Goal: Task Accomplishment & Management: Complete application form

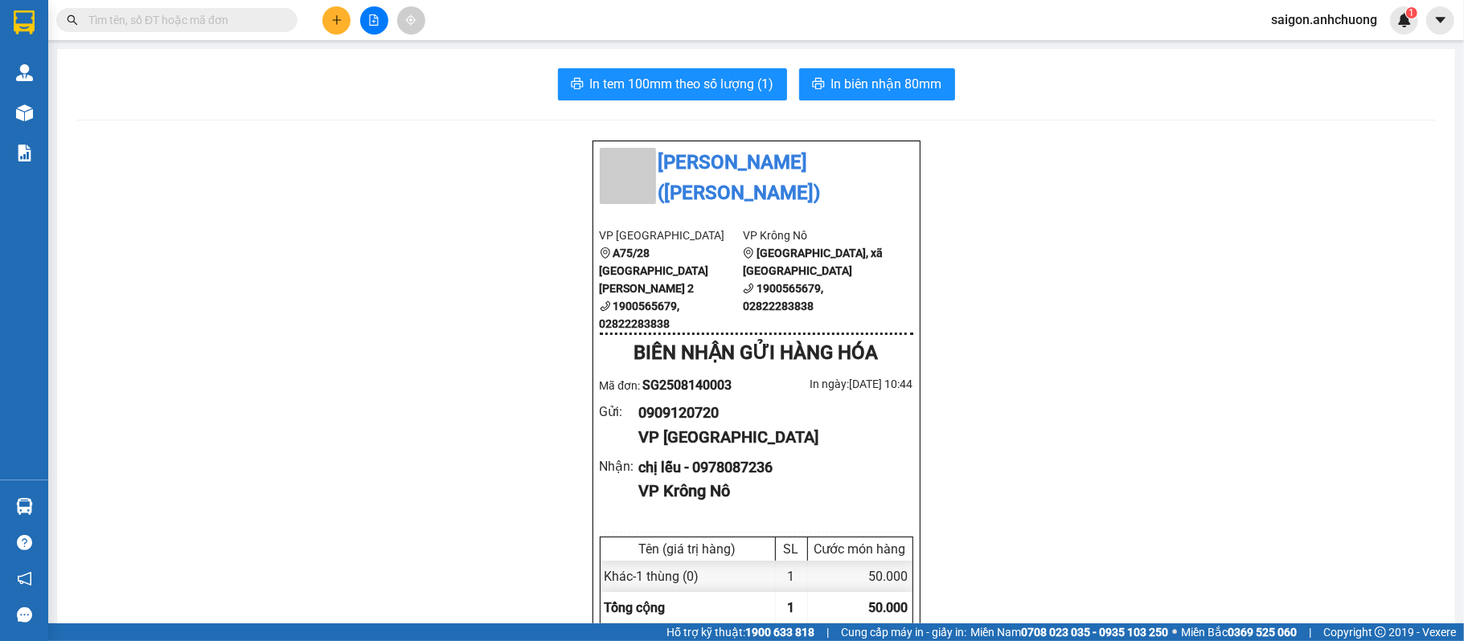
click at [272, 16] on input "text" at bounding box center [183, 20] width 190 height 18
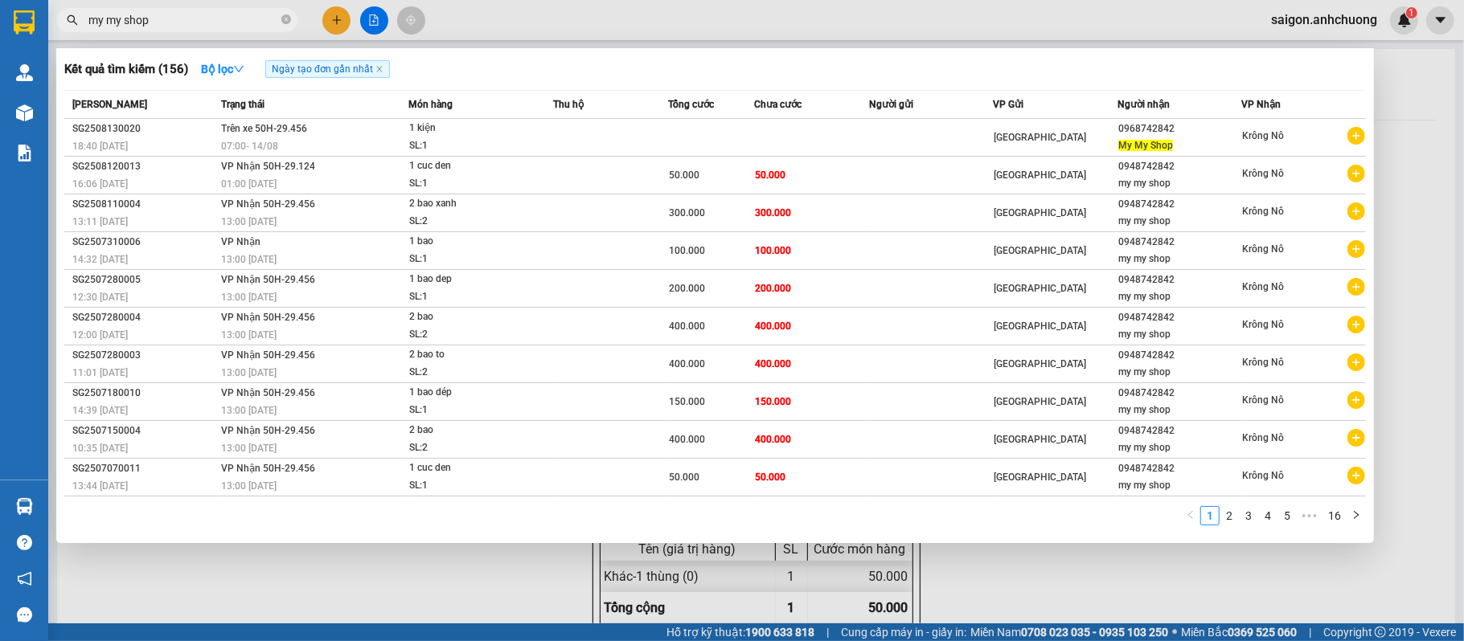
type input "my my shop"
click at [1435, 136] on div at bounding box center [732, 320] width 1464 height 641
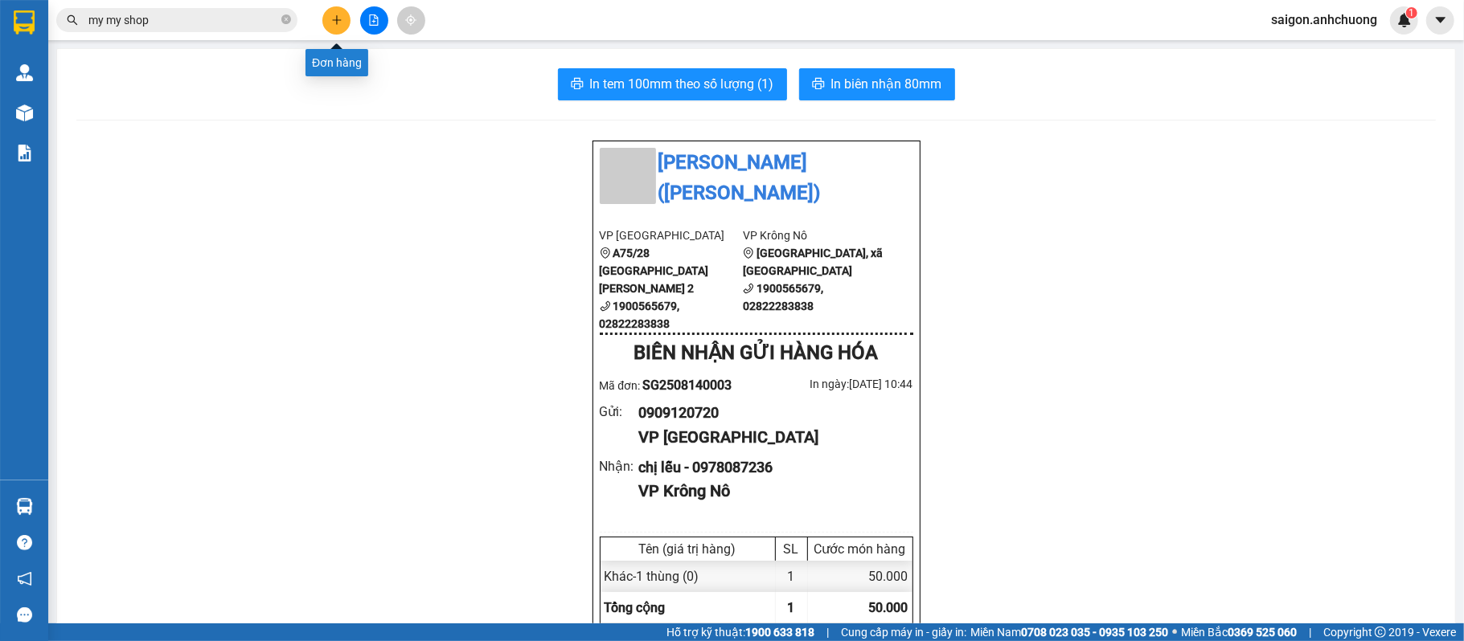
click at [347, 14] on button at bounding box center [336, 20] width 28 height 28
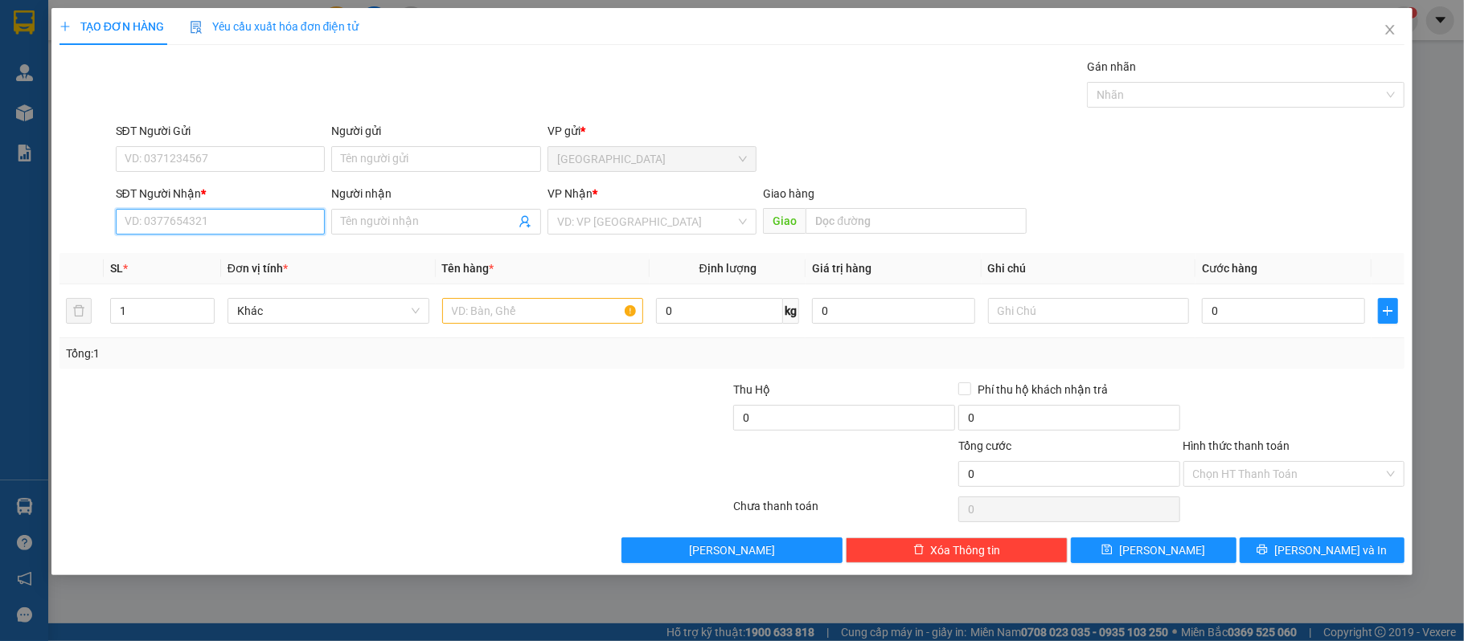
click at [213, 225] on input "SĐT Người Nhận *" at bounding box center [221, 222] width 210 height 26
click at [383, 211] on span at bounding box center [436, 222] width 210 height 26
type input "my my shop"
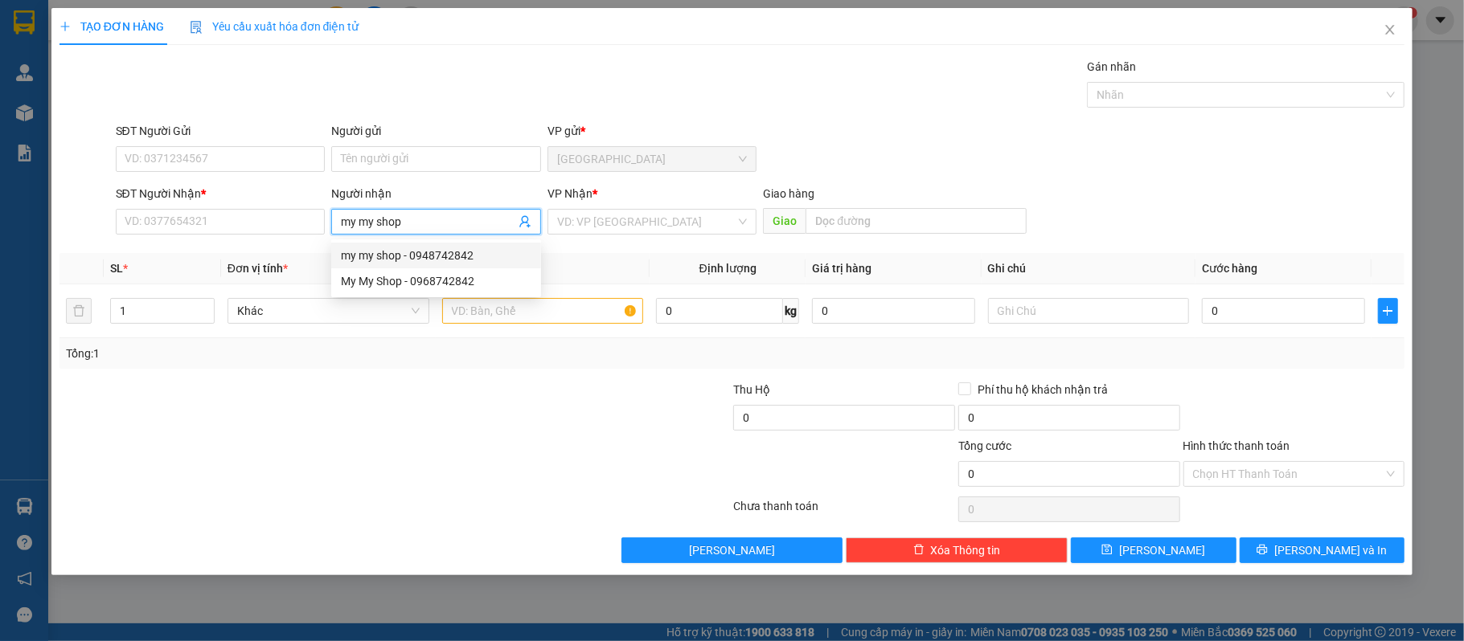
click at [474, 257] on div "my my shop - 0948742842" at bounding box center [436, 256] width 190 height 18
type input "0948742842"
type input "my my shop"
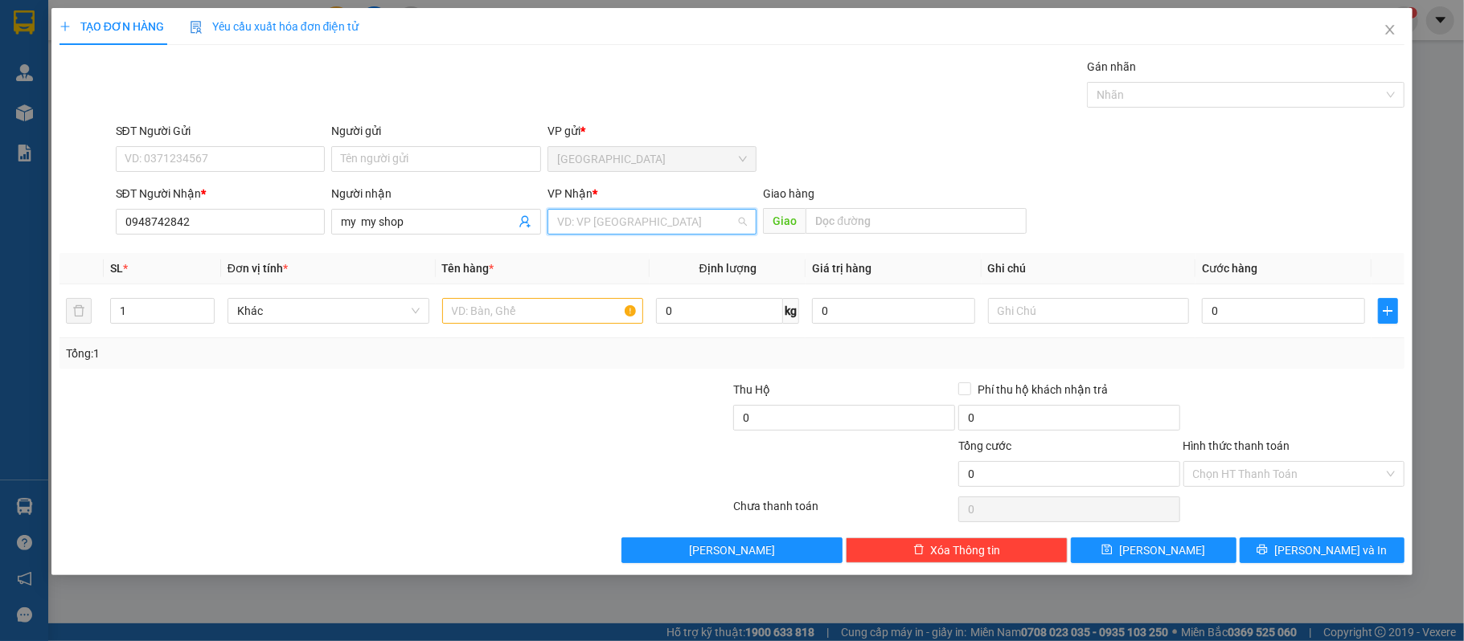
click at [608, 225] on input "search" at bounding box center [646, 222] width 179 height 24
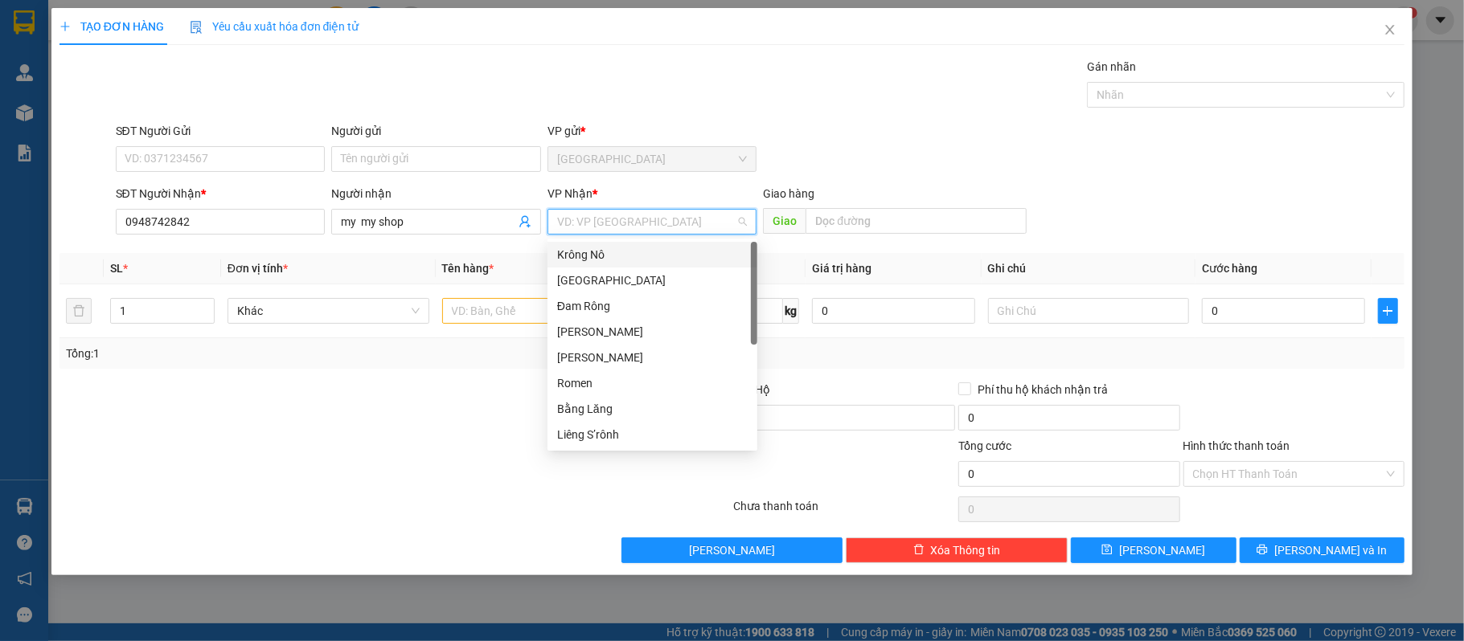
click at [614, 256] on div "Krông Nô" at bounding box center [652, 255] width 190 height 18
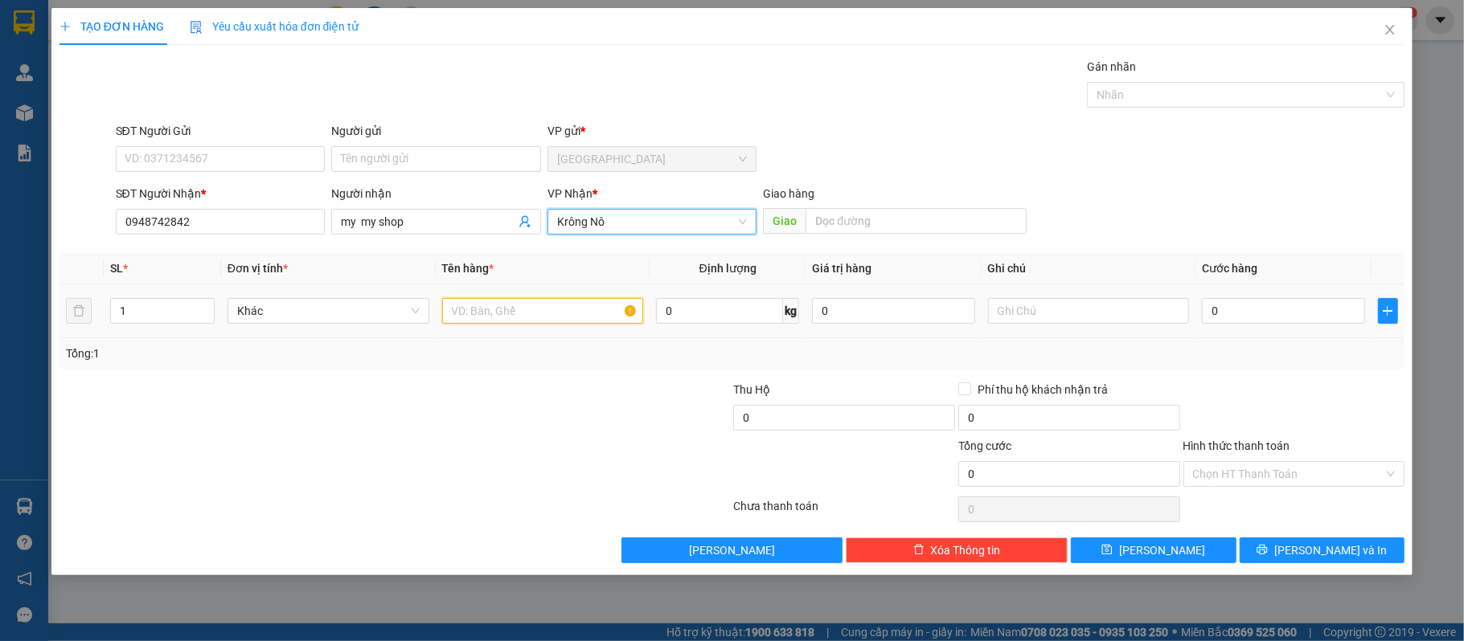
click at [521, 323] on input "text" at bounding box center [543, 311] width 202 height 26
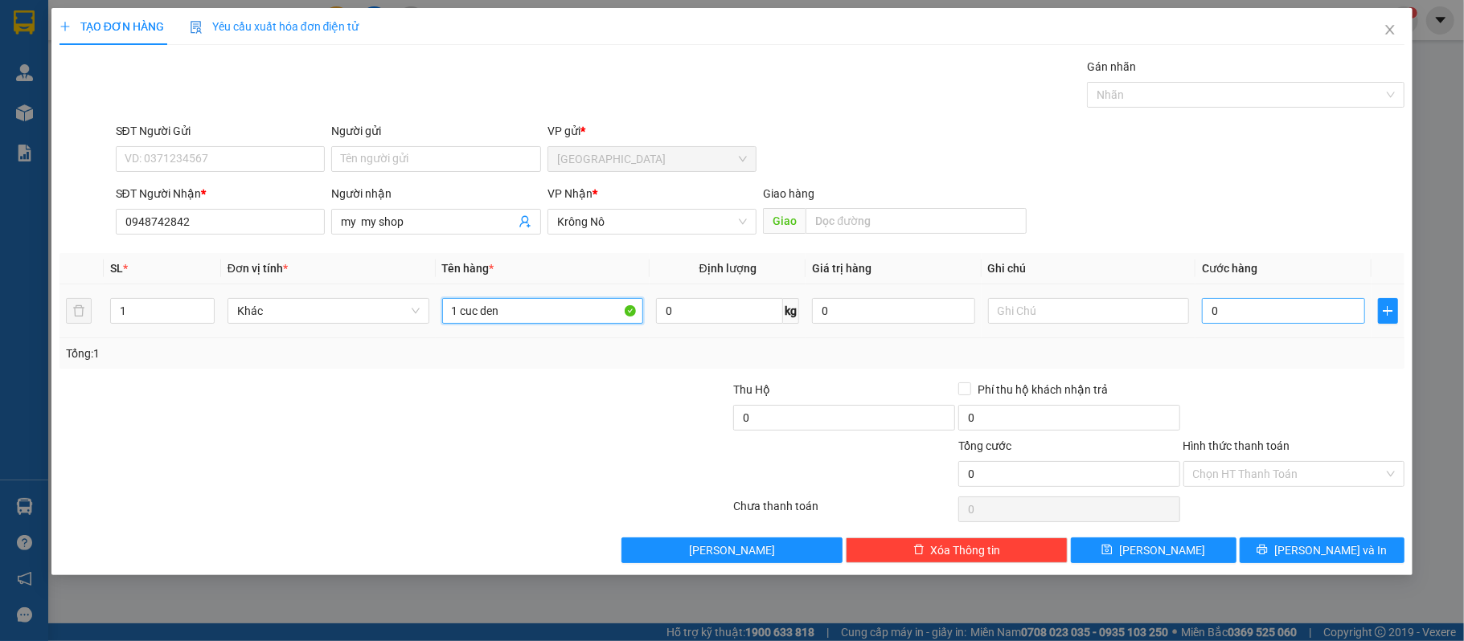
type input "1 cuc den"
click at [1245, 315] on input "0" at bounding box center [1283, 311] width 162 height 26
type input "50"
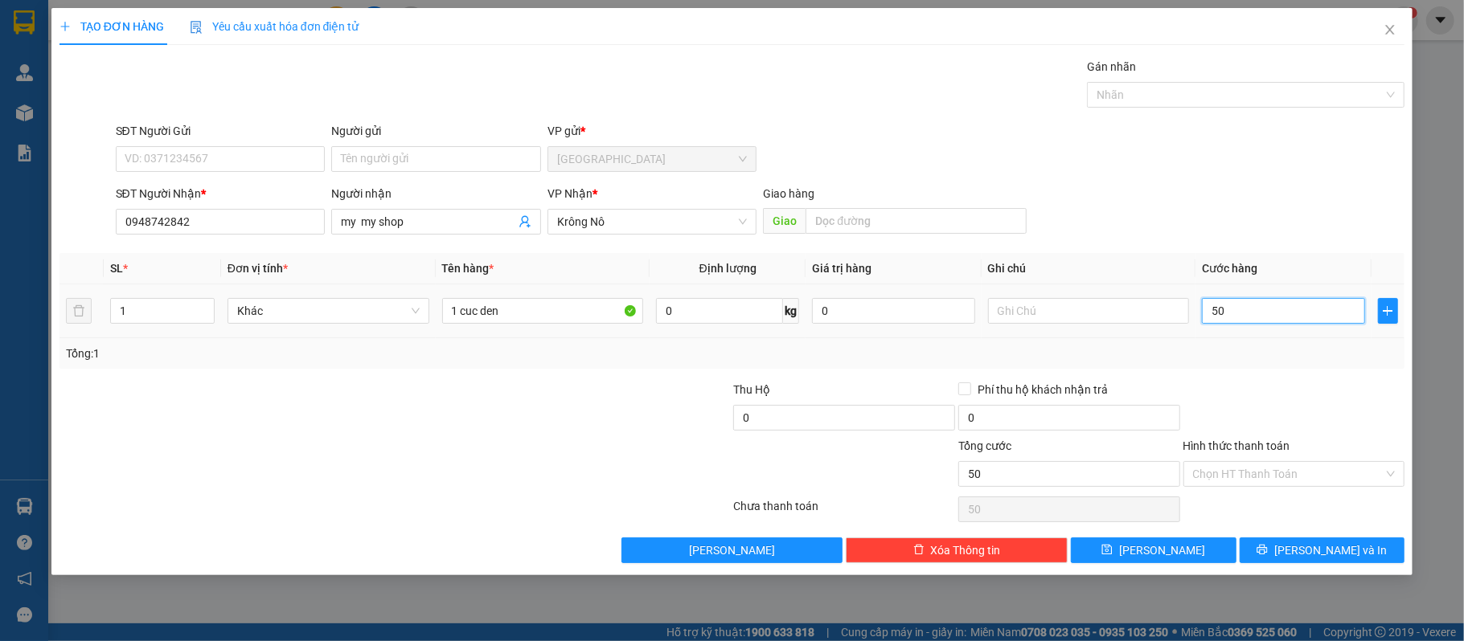
type input "500"
type input "5.000"
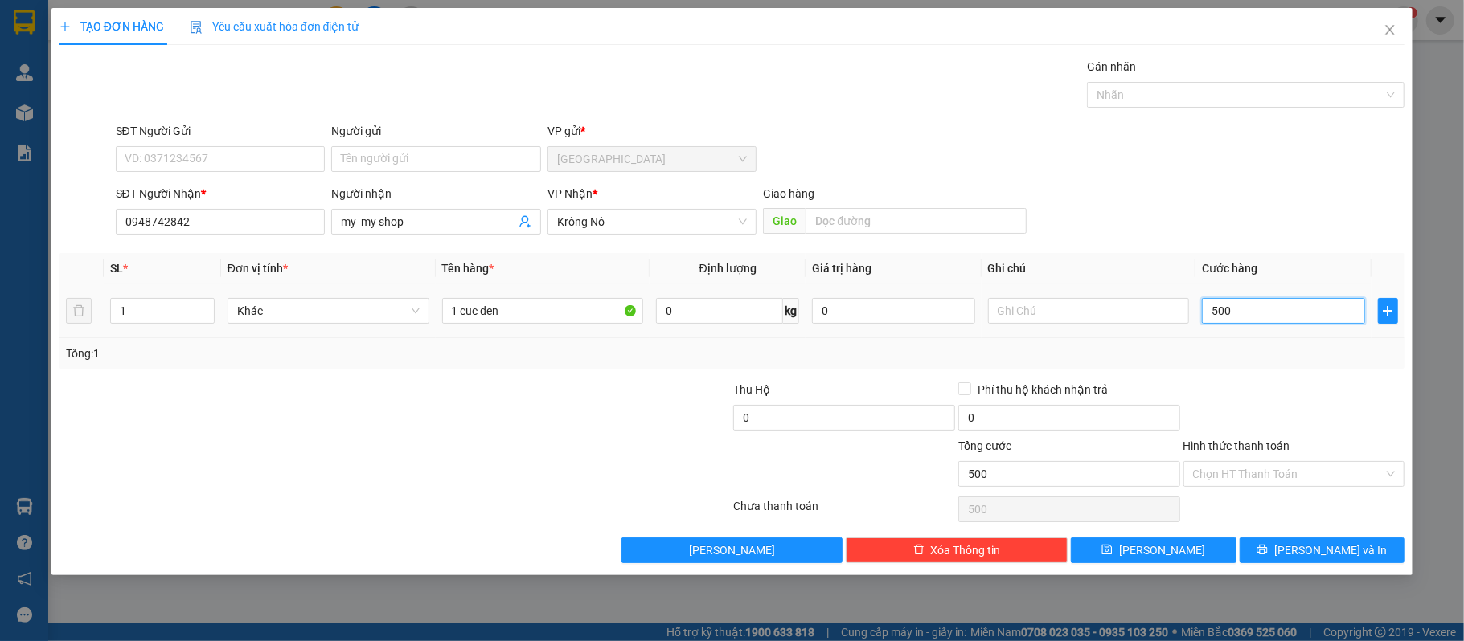
type input "5.000"
type input "50.000"
click at [1263, 463] on div "Chọn HT Thanh Toán" at bounding box center [1294, 474] width 222 height 26
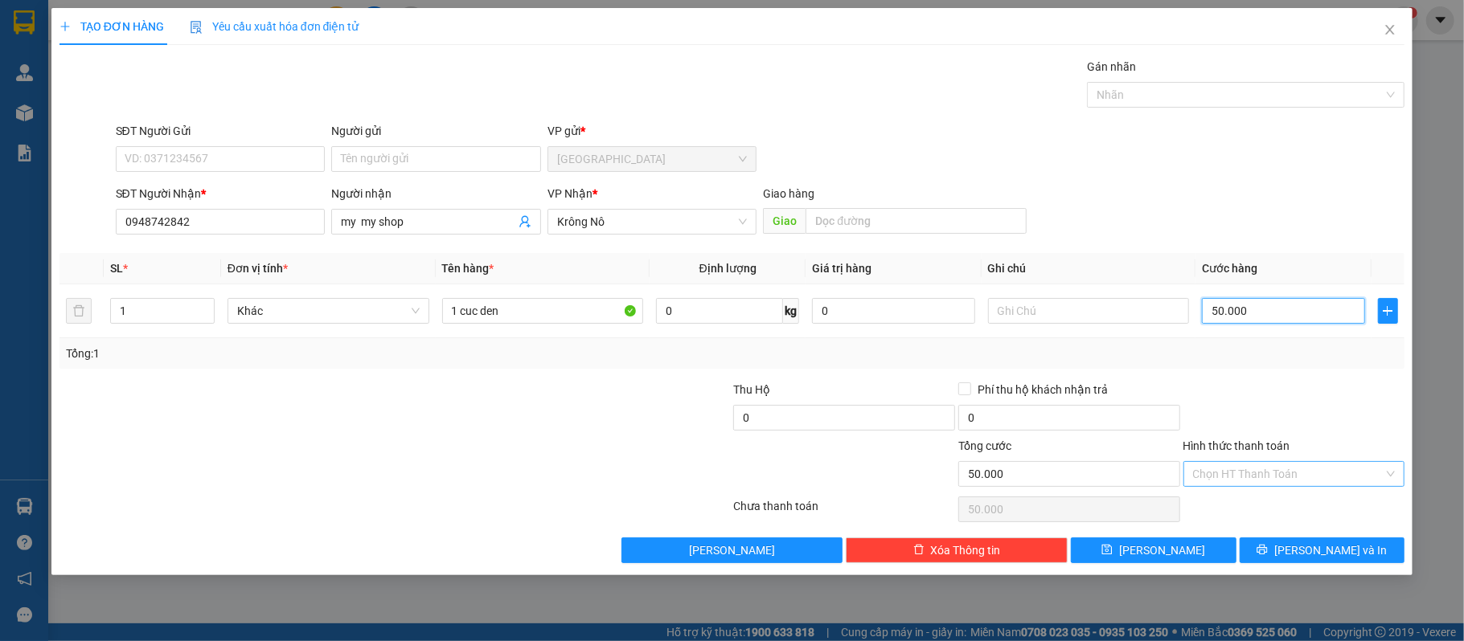
type input "50.000"
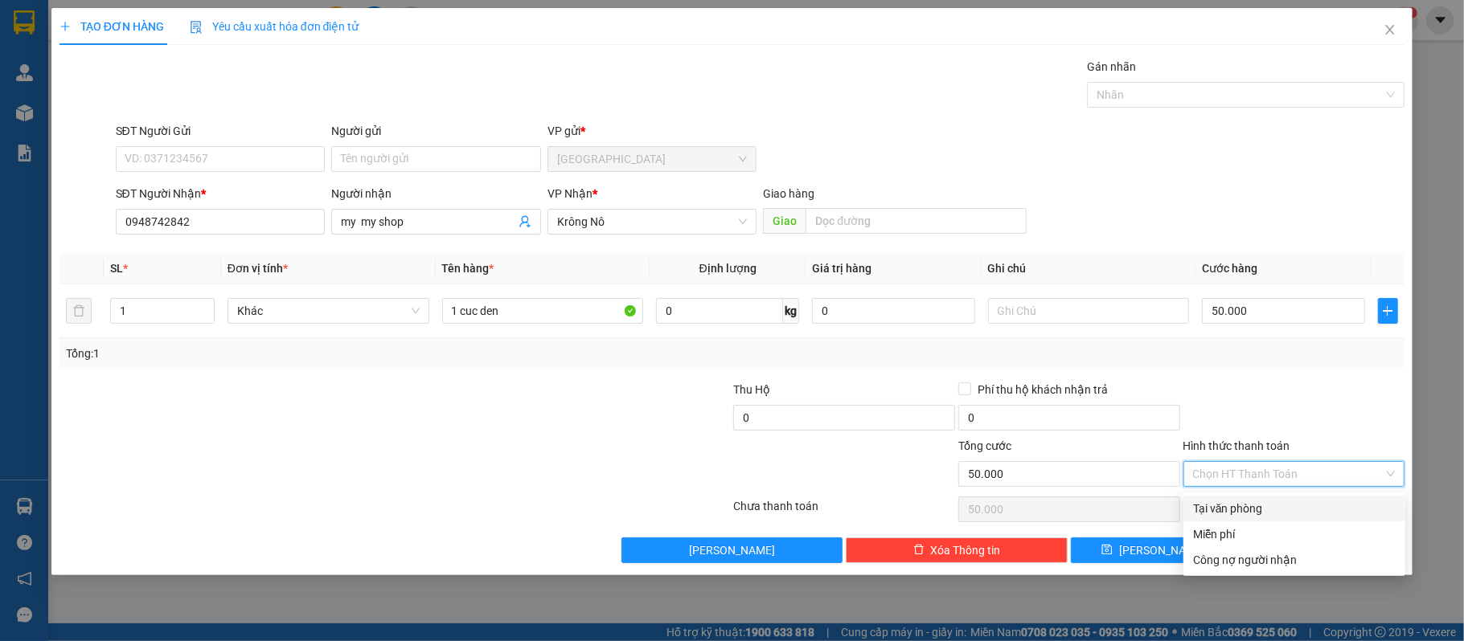
click at [1246, 502] on div "Tại văn phòng" at bounding box center [1294, 509] width 203 height 18
type input "0"
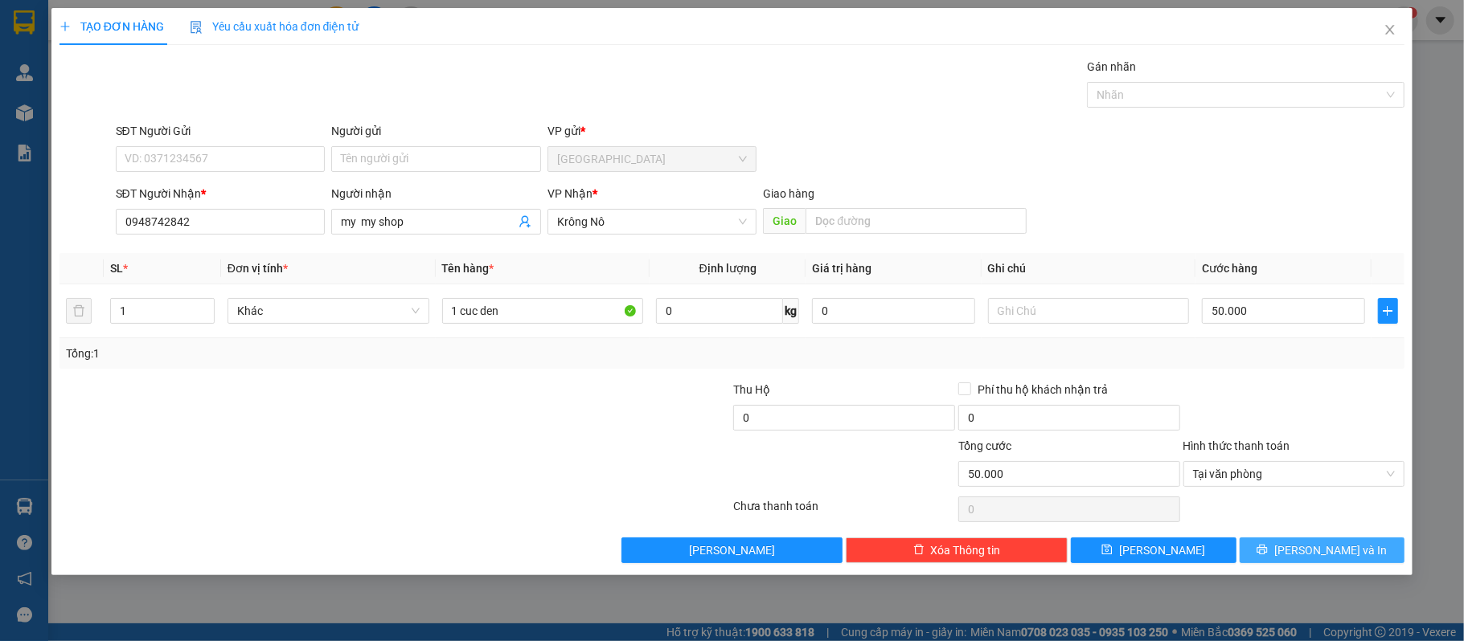
click at [1339, 563] on button "[PERSON_NAME] và In" at bounding box center [1322, 551] width 166 height 26
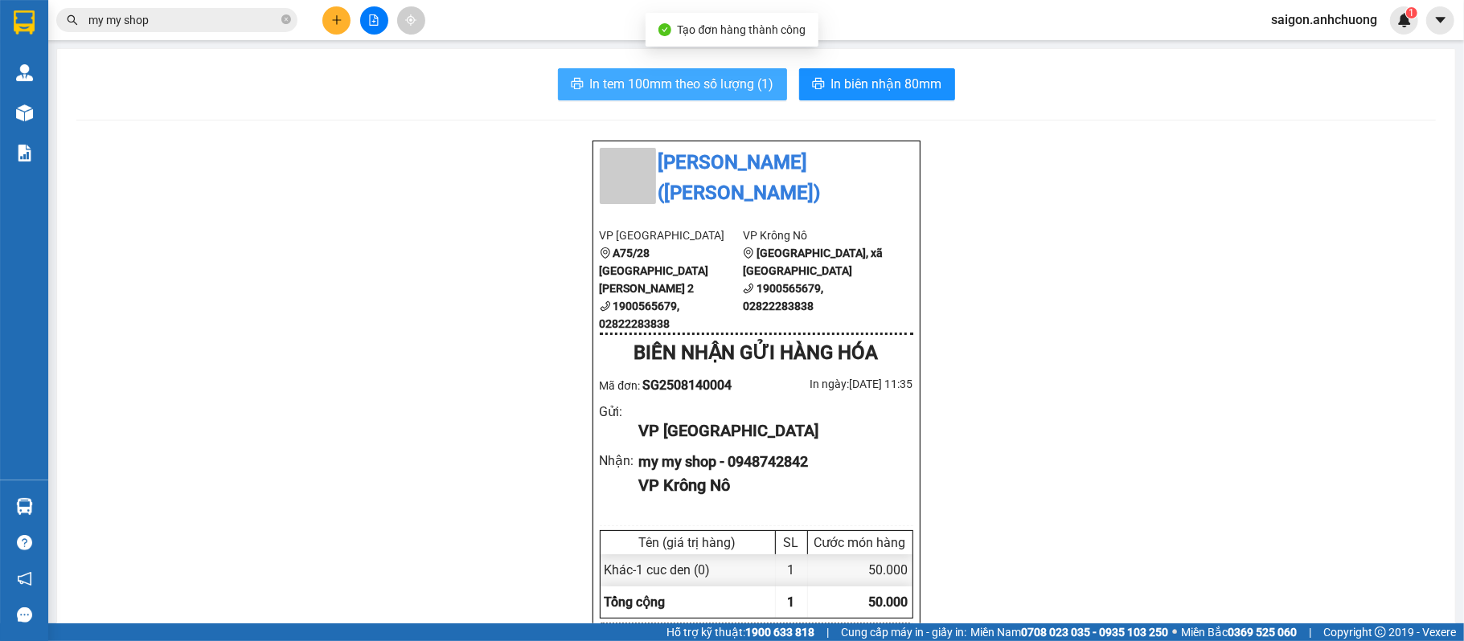
click at [670, 74] on span "In tem 100mm theo số lượng (1)" at bounding box center [682, 84] width 184 height 20
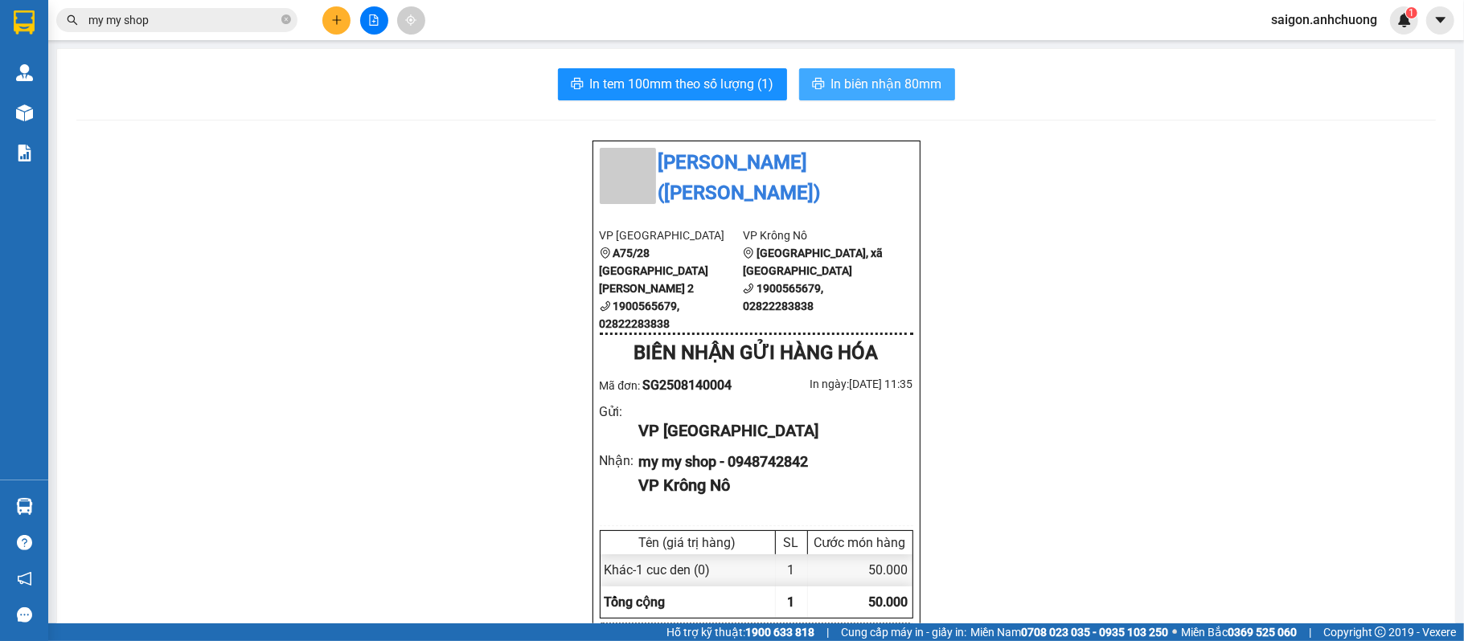
click at [905, 74] on span "In biên nhận 80mm" at bounding box center [886, 84] width 111 height 20
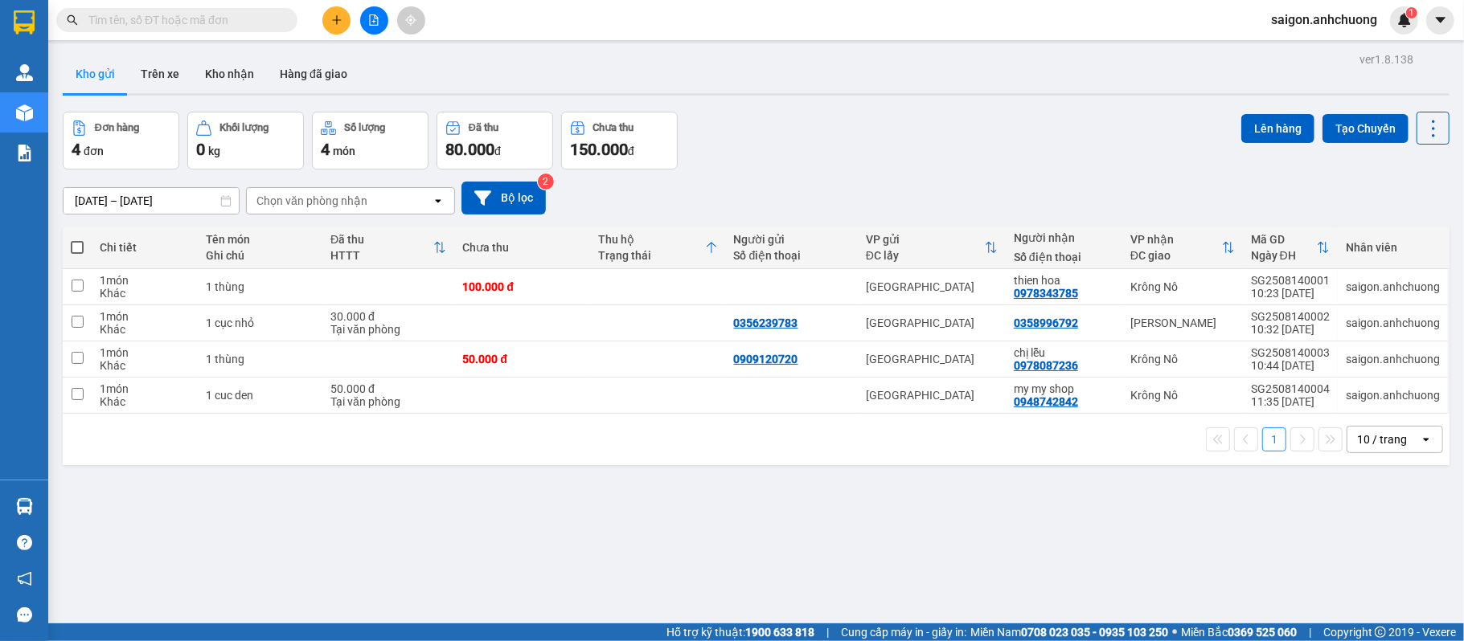
click at [180, 29] on span at bounding box center [176, 20] width 241 height 24
click at [178, 23] on input "text" at bounding box center [183, 20] width 190 height 18
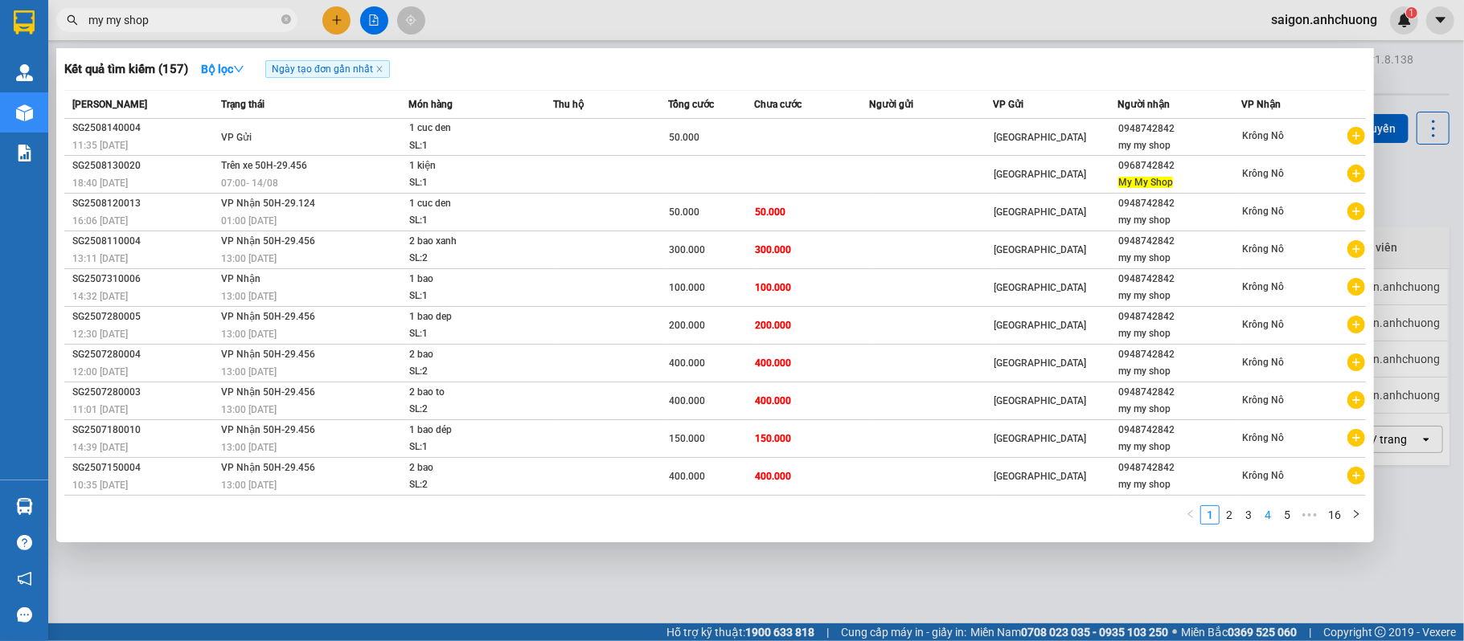
click at [1267, 513] on link "4" at bounding box center [1268, 515] width 18 height 18
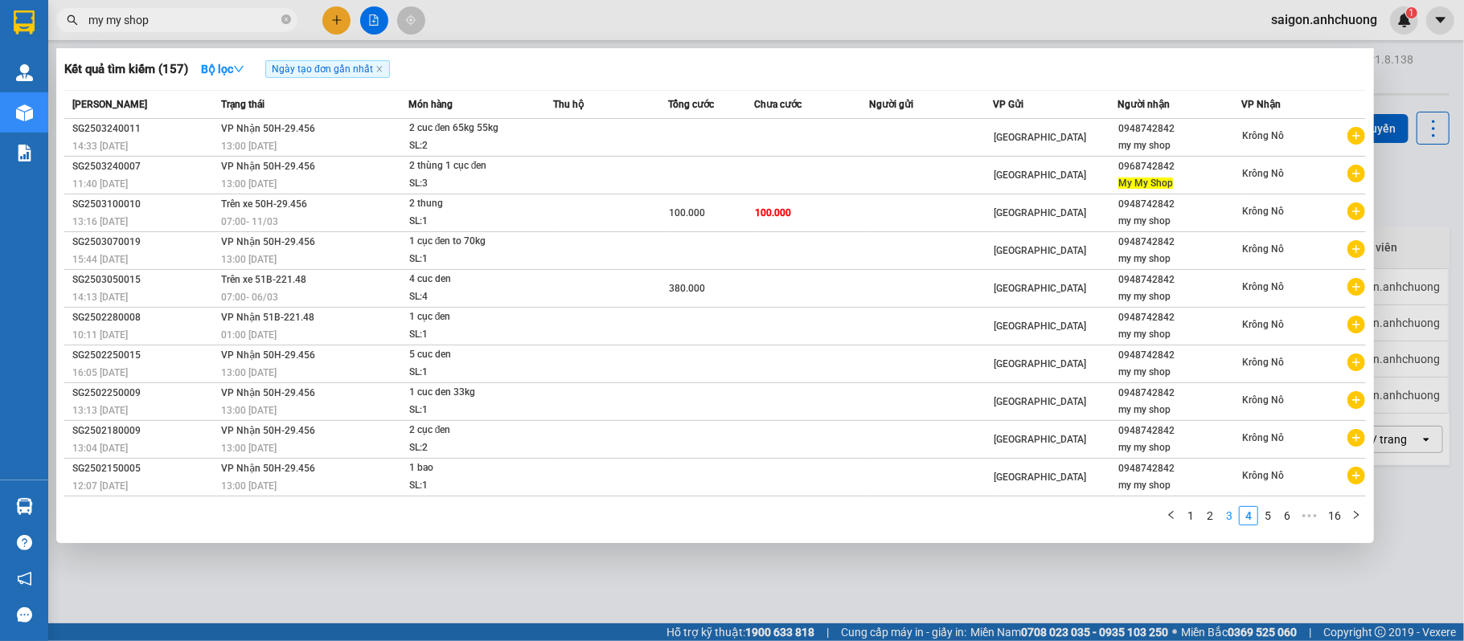
click at [1225, 507] on link "3" at bounding box center [1229, 516] width 18 height 18
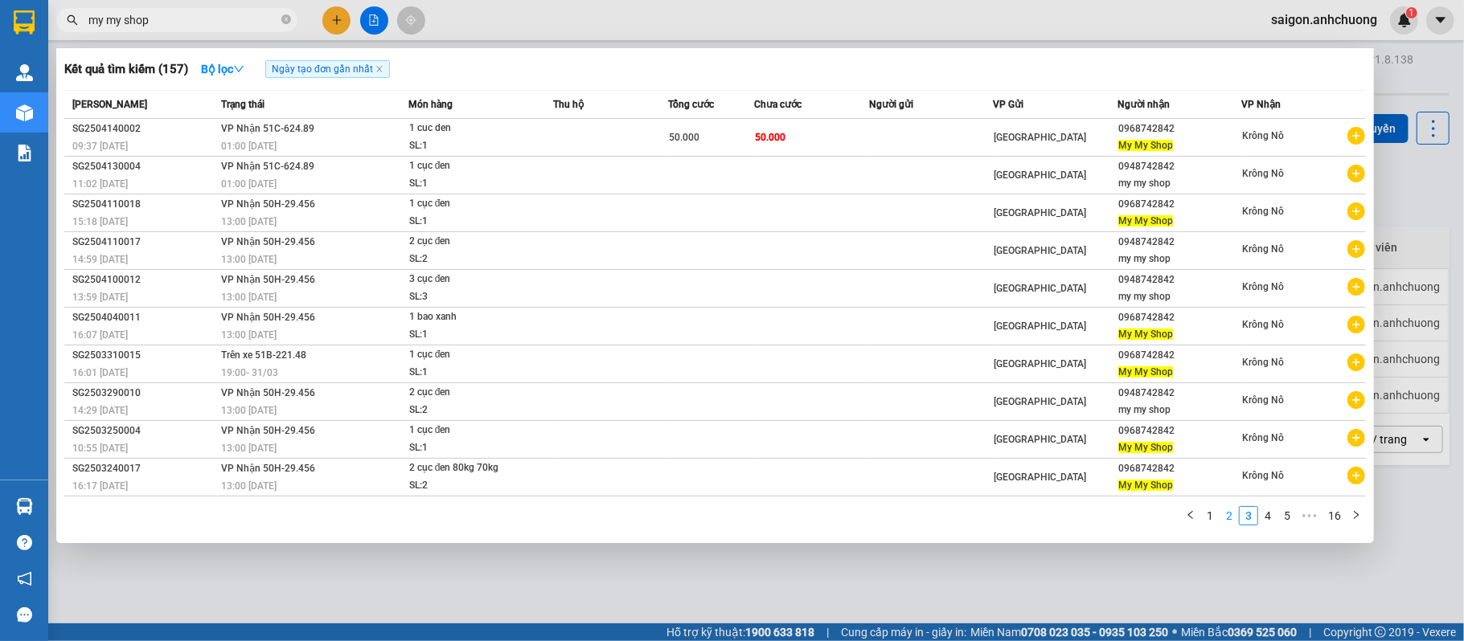
click at [1225, 515] on link "2" at bounding box center [1229, 516] width 18 height 18
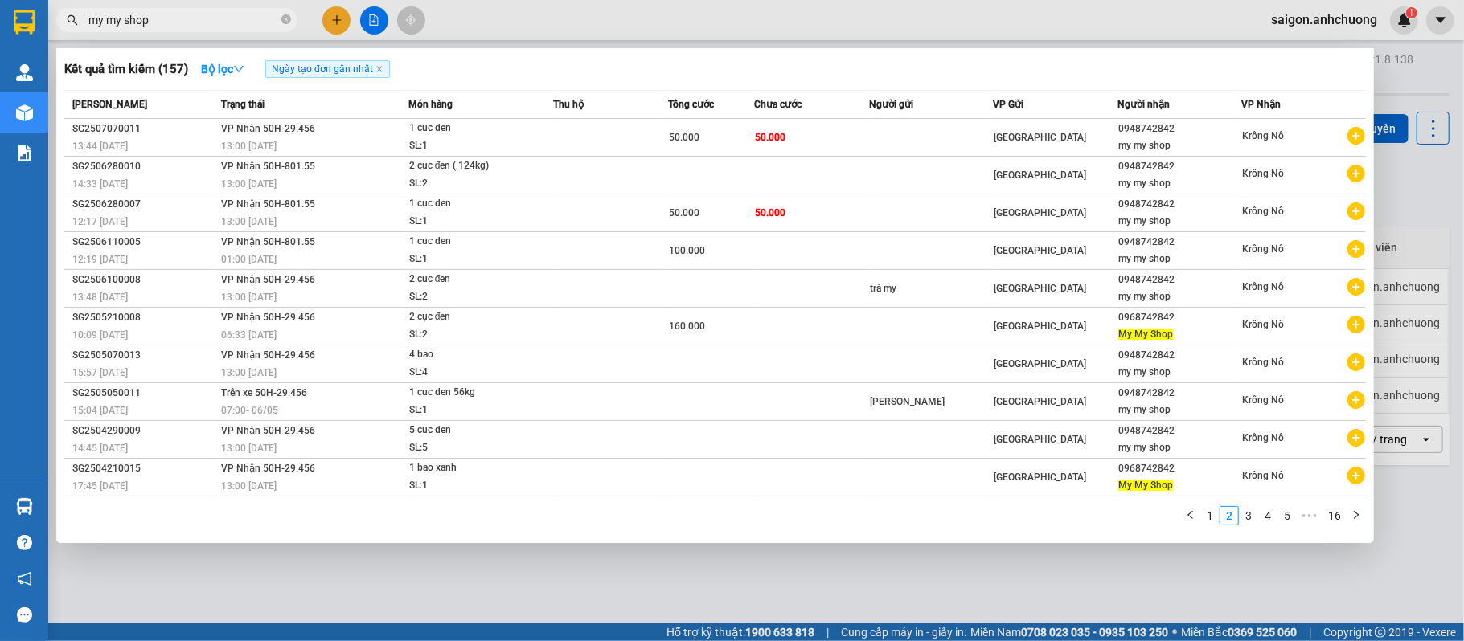
click at [172, 8] on span "my my shop" at bounding box center [176, 20] width 241 height 24
click at [174, 17] on input "my my shop" at bounding box center [183, 20] width 190 height 18
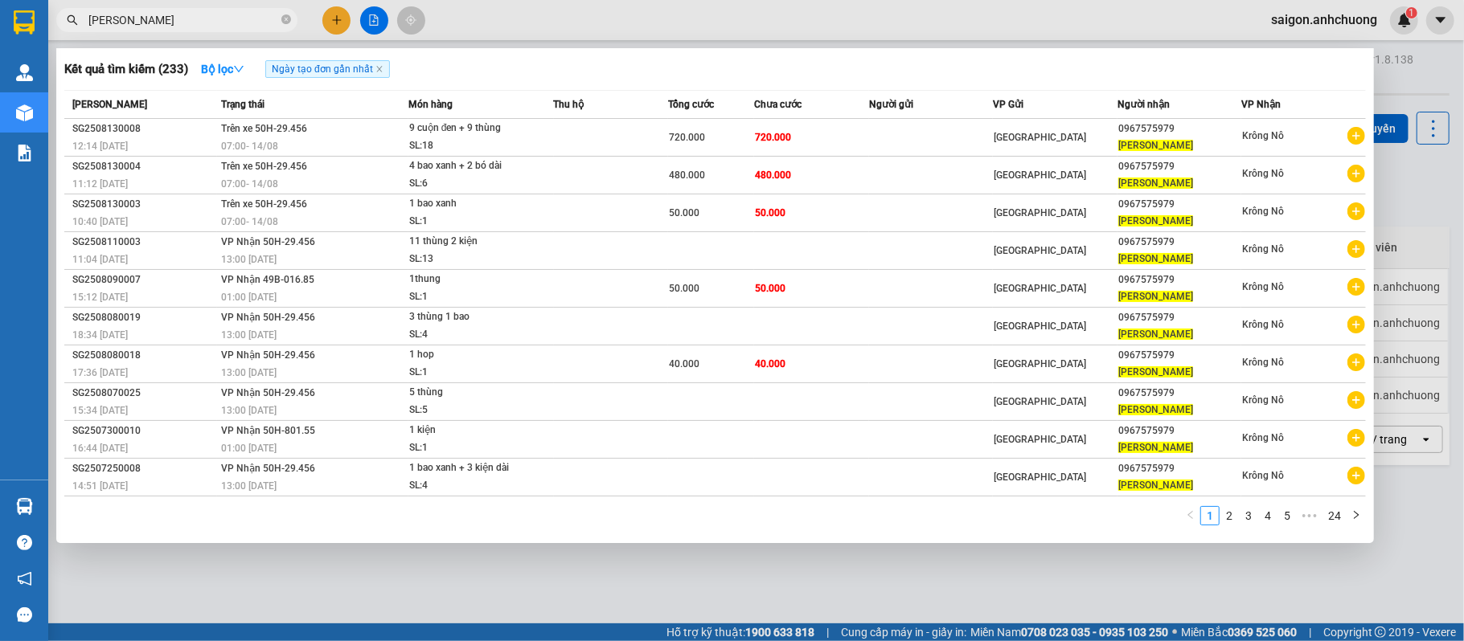
type input "thanh tung"
drag, startPoint x: 1415, startPoint y: 78, endPoint x: 1193, endPoint y: 77, distance: 221.8
click at [1408, 78] on div at bounding box center [732, 320] width 1464 height 641
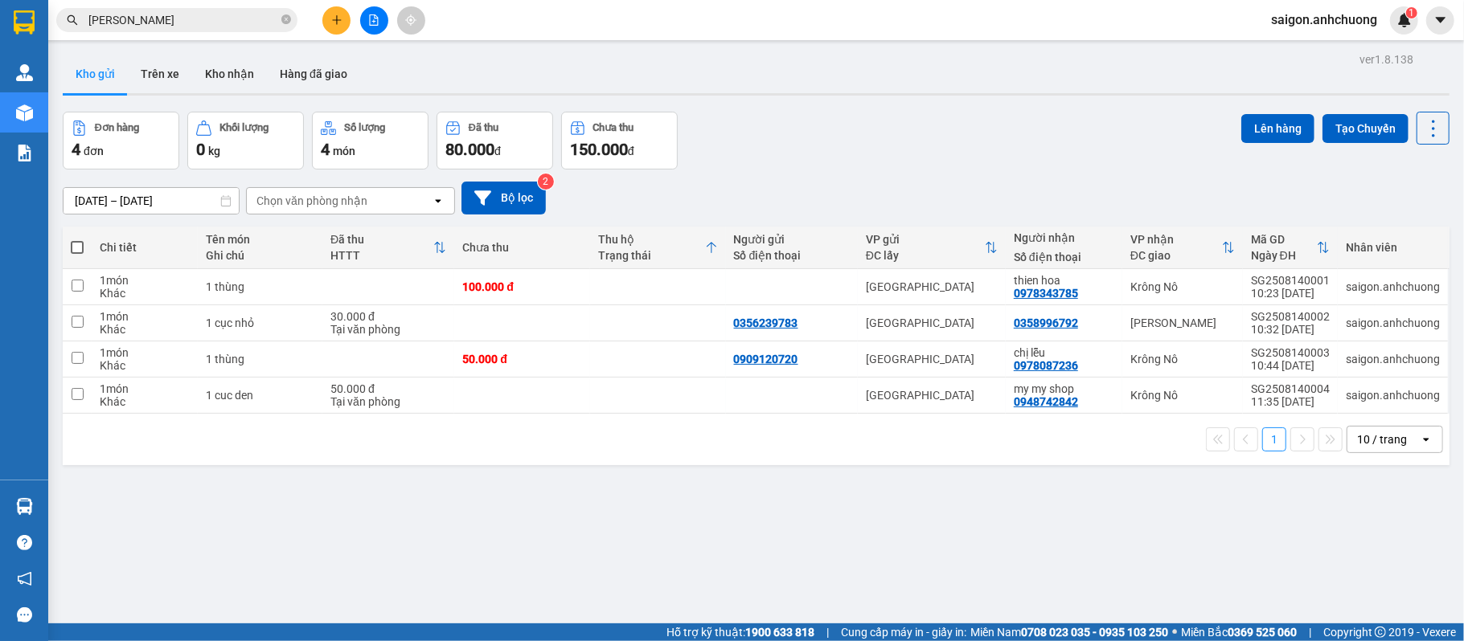
click at [334, 14] on icon "plus" at bounding box center [336, 19] width 11 height 11
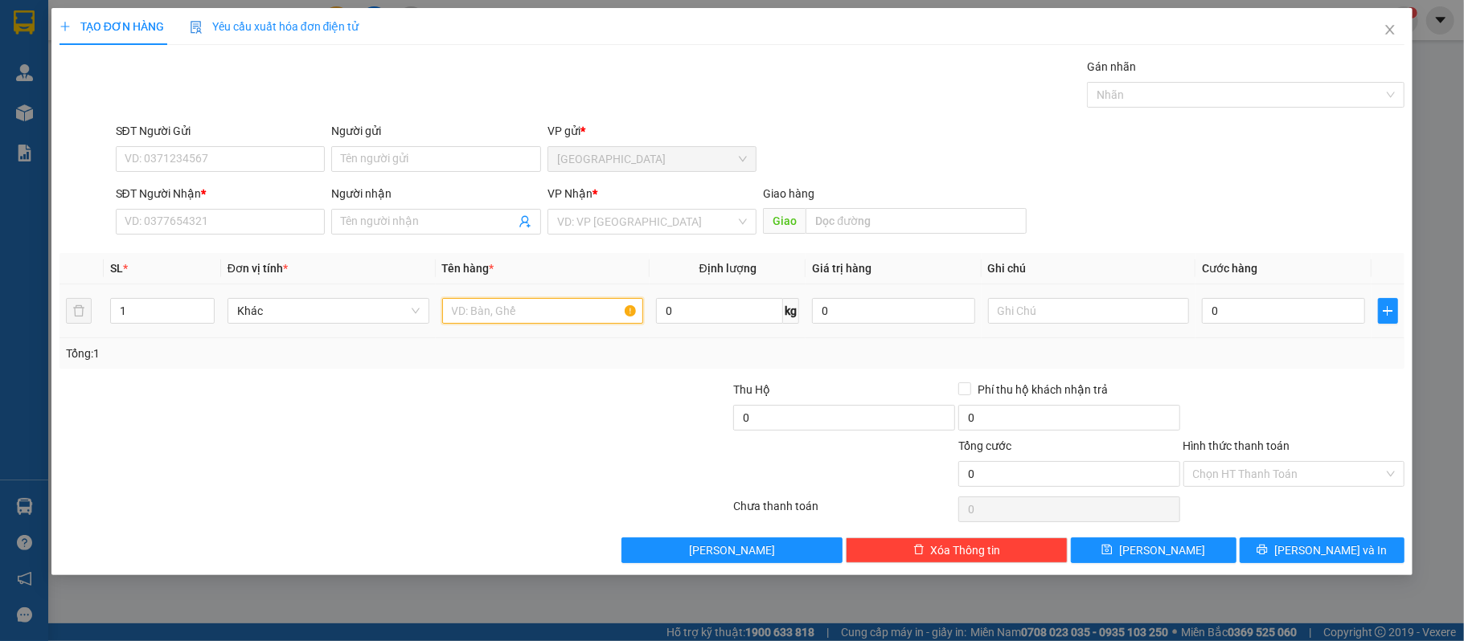
click at [560, 309] on input "text" at bounding box center [543, 311] width 202 height 26
type input "1 cục đen + 1 bao xanh"
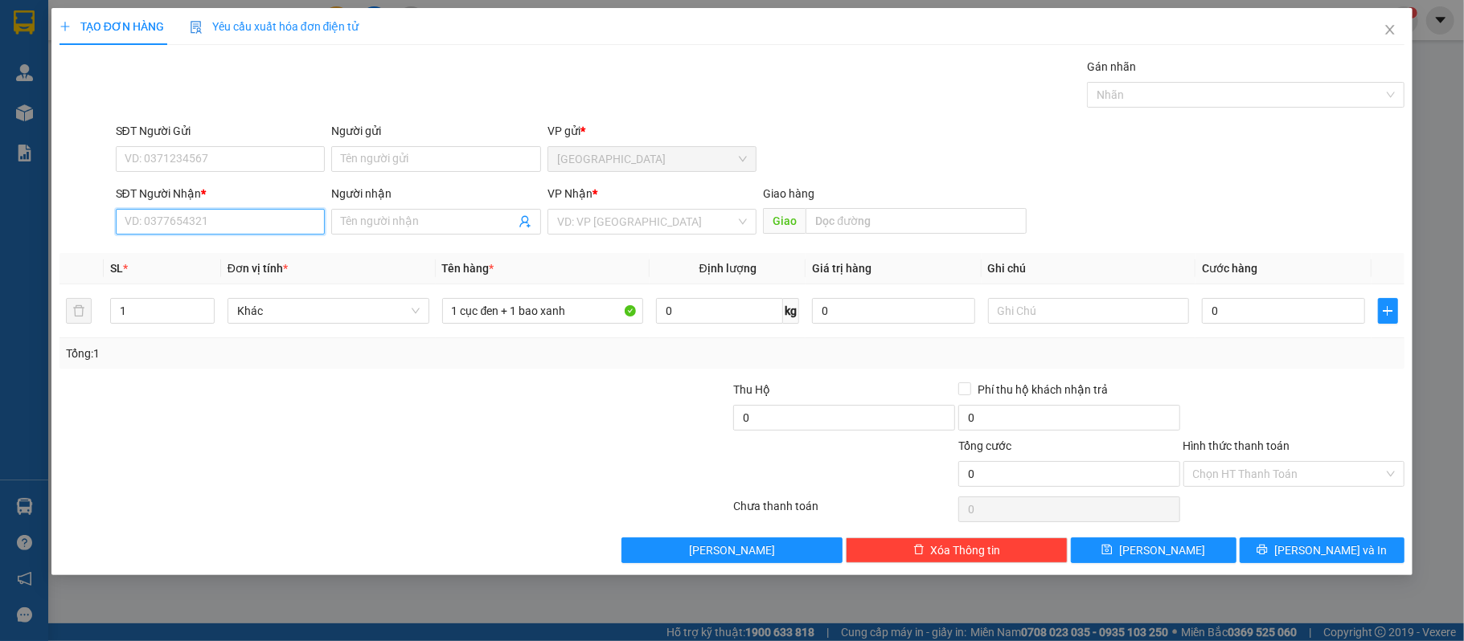
click at [188, 235] on input "SĐT Người Nhận *" at bounding box center [221, 222] width 210 height 26
type input "0367379214"
click at [233, 252] on div "0367379214 - Nguyễn Minh" at bounding box center [220, 256] width 190 height 18
type input "Nguyễn Minh"
click at [362, 307] on span "Khác" at bounding box center [328, 311] width 182 height 24
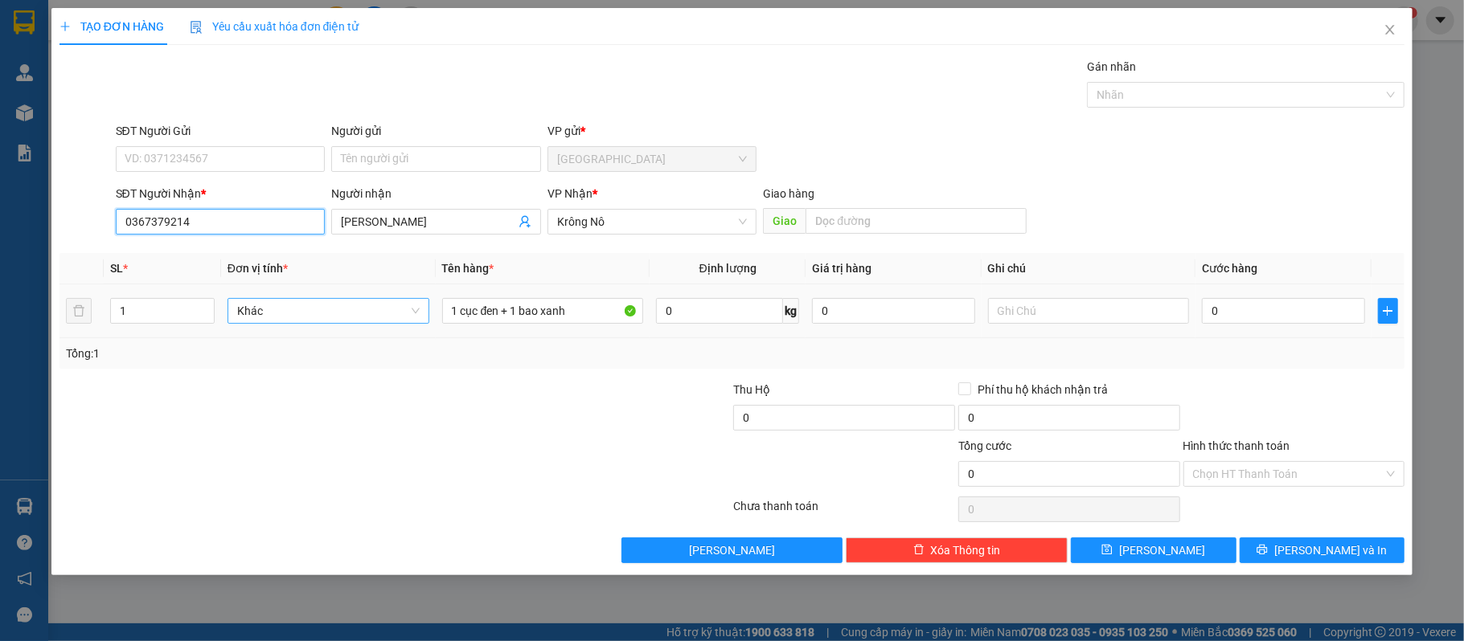
type input "0367379214"
click at [203, 305] on icon "up" at bounding box center [206, 308] width 6 height 6
click at [203, 312] on span "Decrease Value" at bounding box center [205, 316] width 18 height 14
type input "2"
click at [207, 306] on icon "up" at bounding box center [206, 308] width 6 height 6
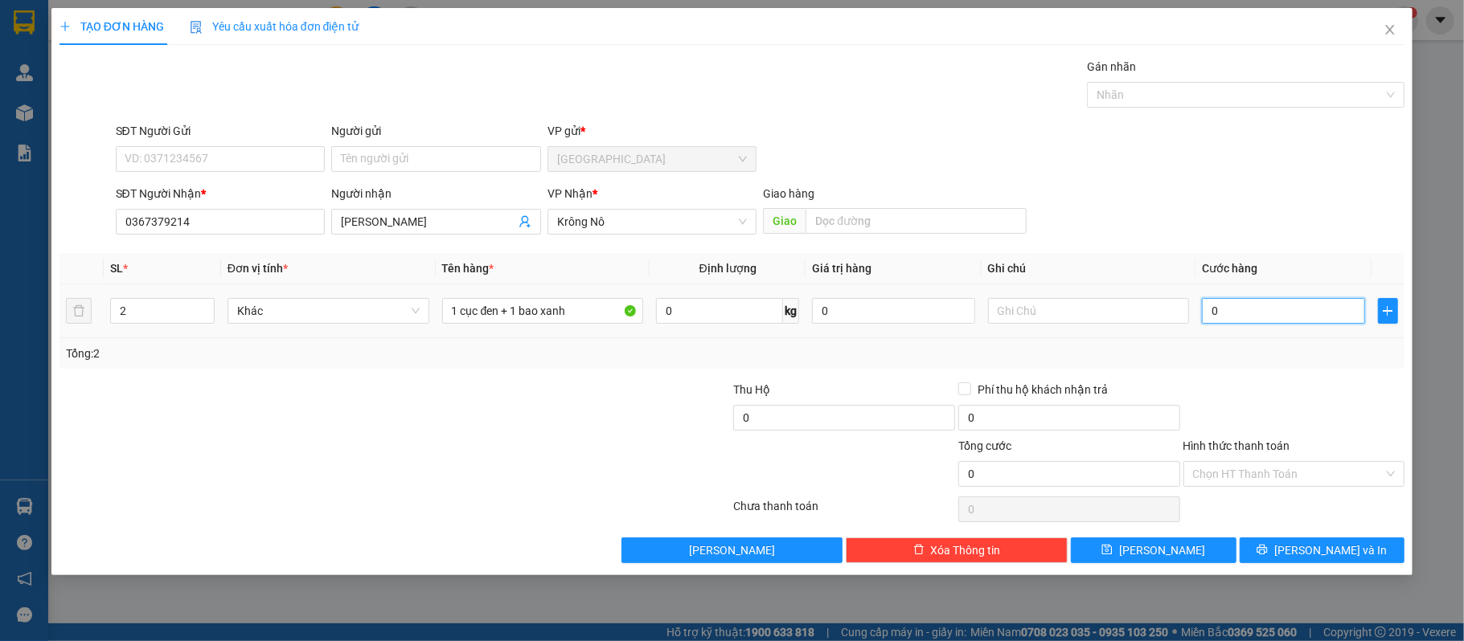
click at [1312, 309] on input "0" at bounding box center [1283, 311] width 162 height 26
type input "10"
type input "150"
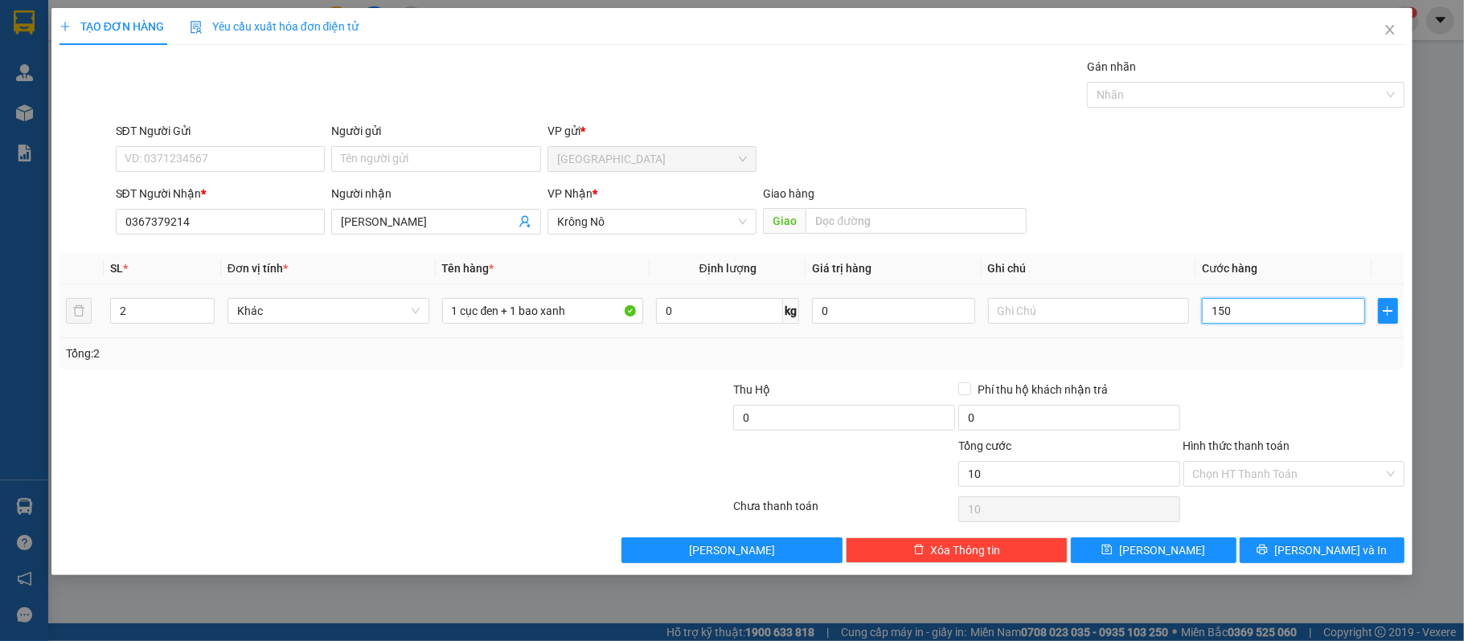
type input "150"
type input "1.500"
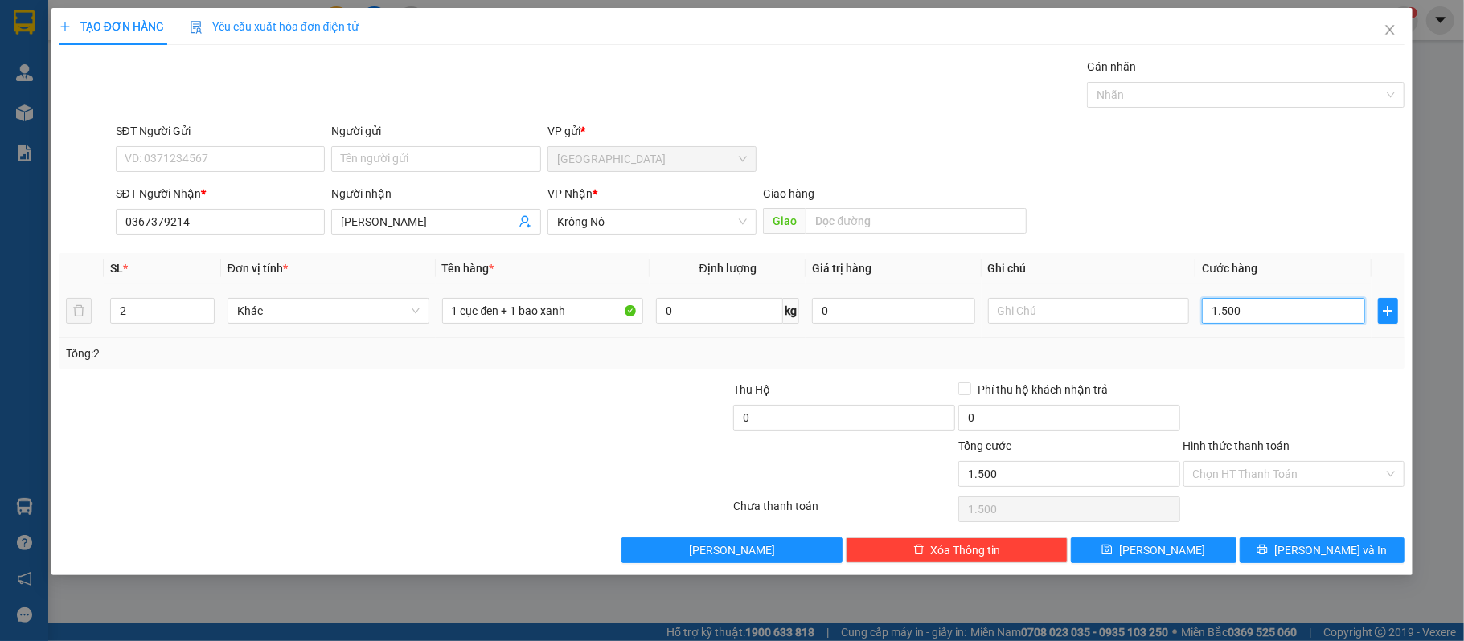
type input "15.000"
type input "150.000"
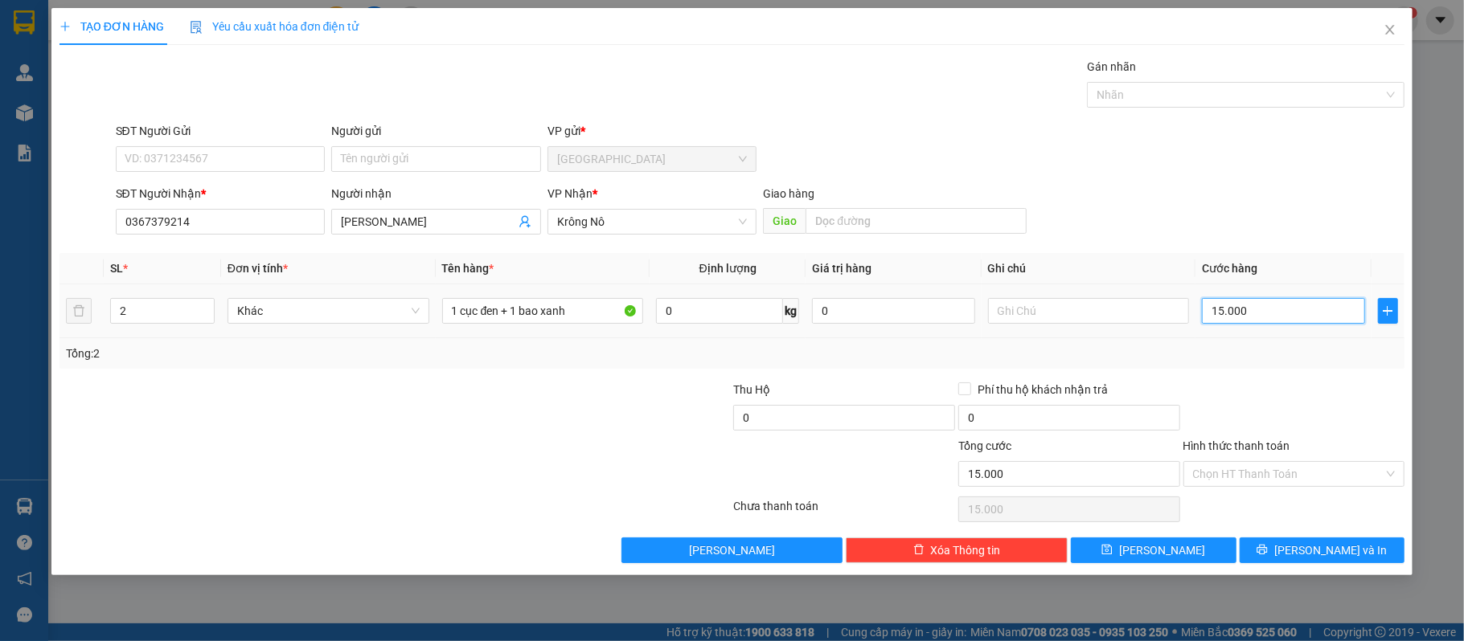
type input "150.000"
click at [1320, 548] on span "[PERSON_NAME] và In" at bounding box center [1330, 551] width 113 height 18
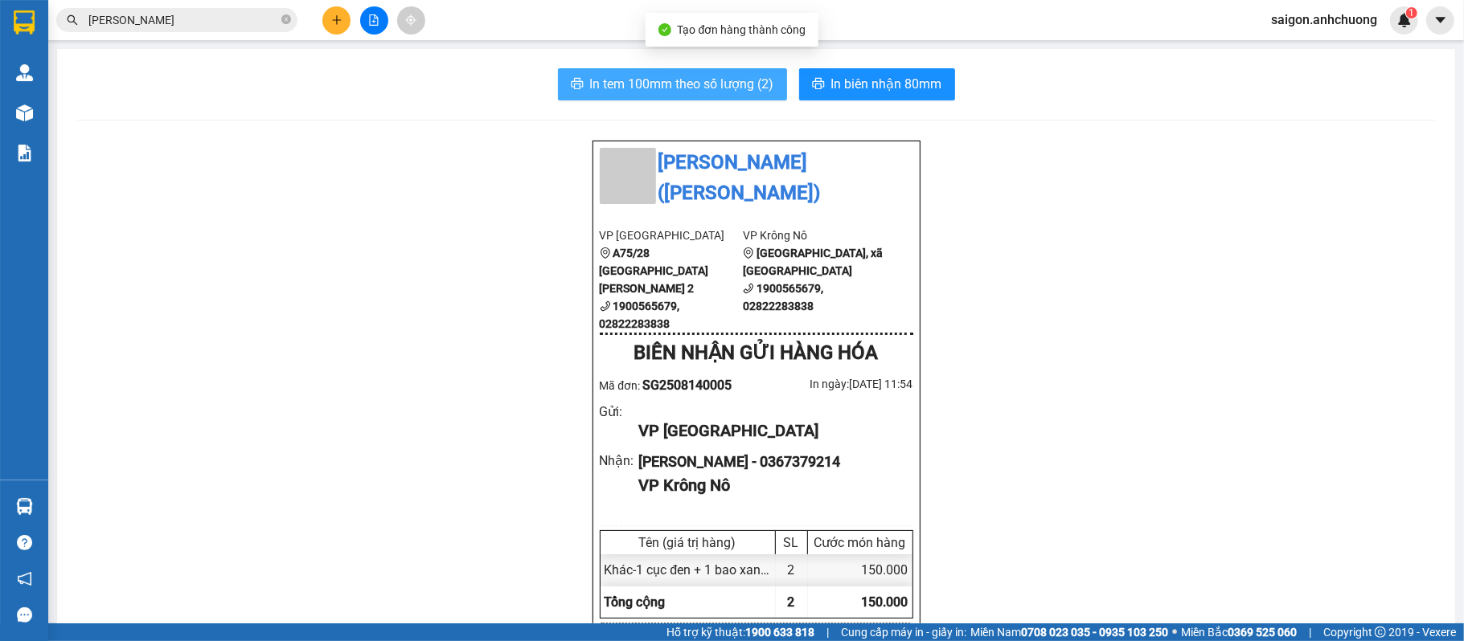
click at [733, 78] on span "In tem 100mm theo số lượng (2)" at bounding box center [682, 84] width 184 height 20
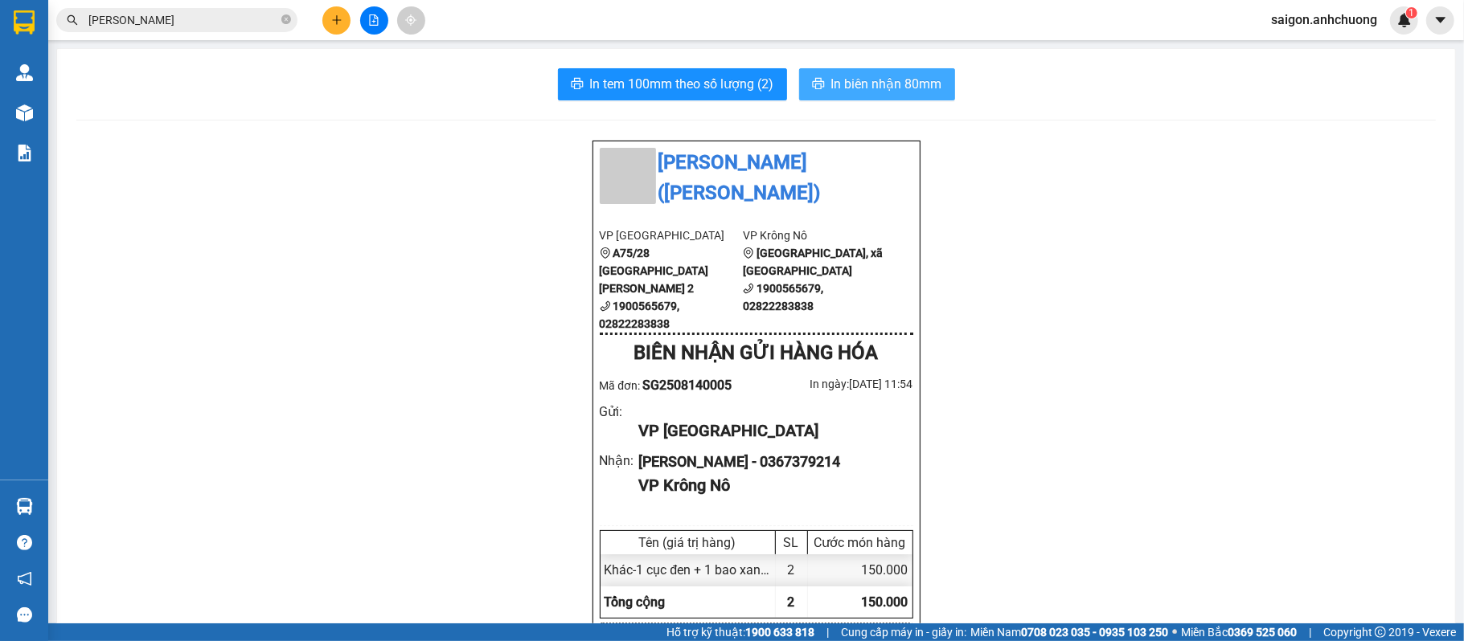
click at [862, 72] on button "In biên nhận 80mm" at bounding box center [877, 84] width 156 height 32
click at [333, 27] on button at bounding box center [336, 20] width 28 height 28
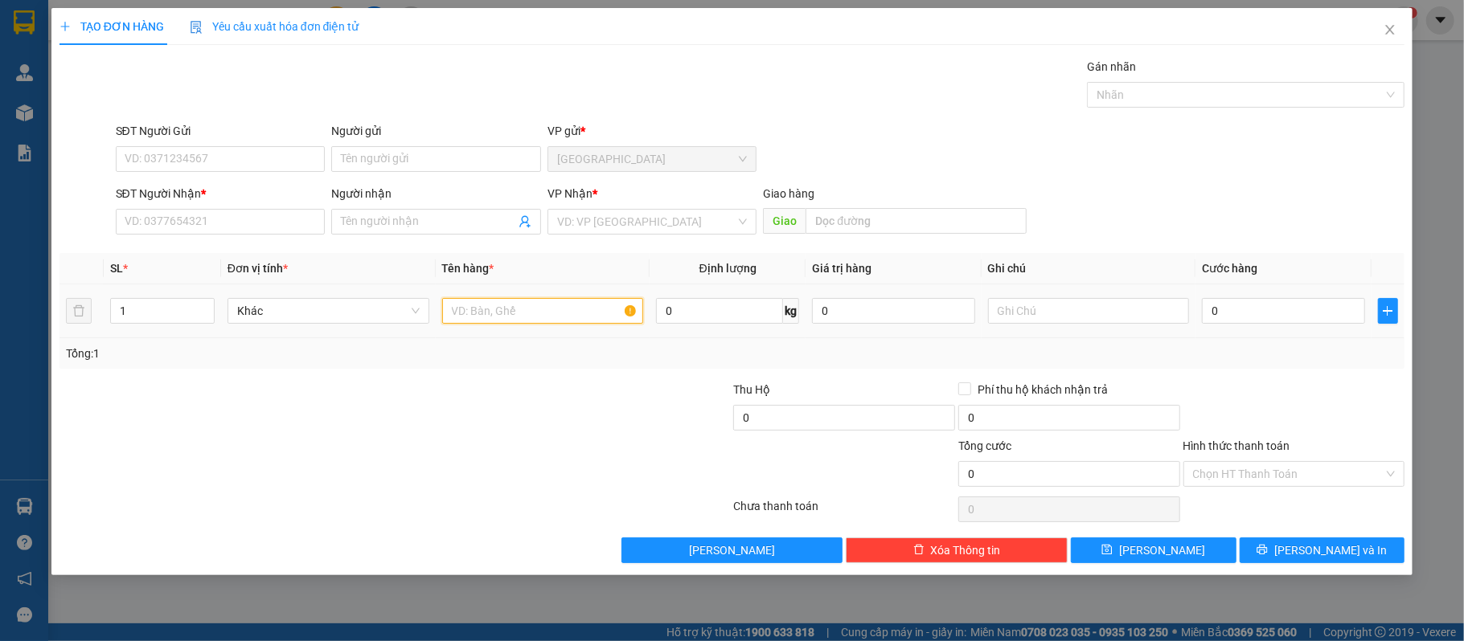
click at [534, 319] on input "text" at bounding box center [543, 311] width 202 height 26
type input "2 thùng"
click at [1292, 304] on input "0" at bounding box center [1283, 311] width 162 height 26
type input "10"
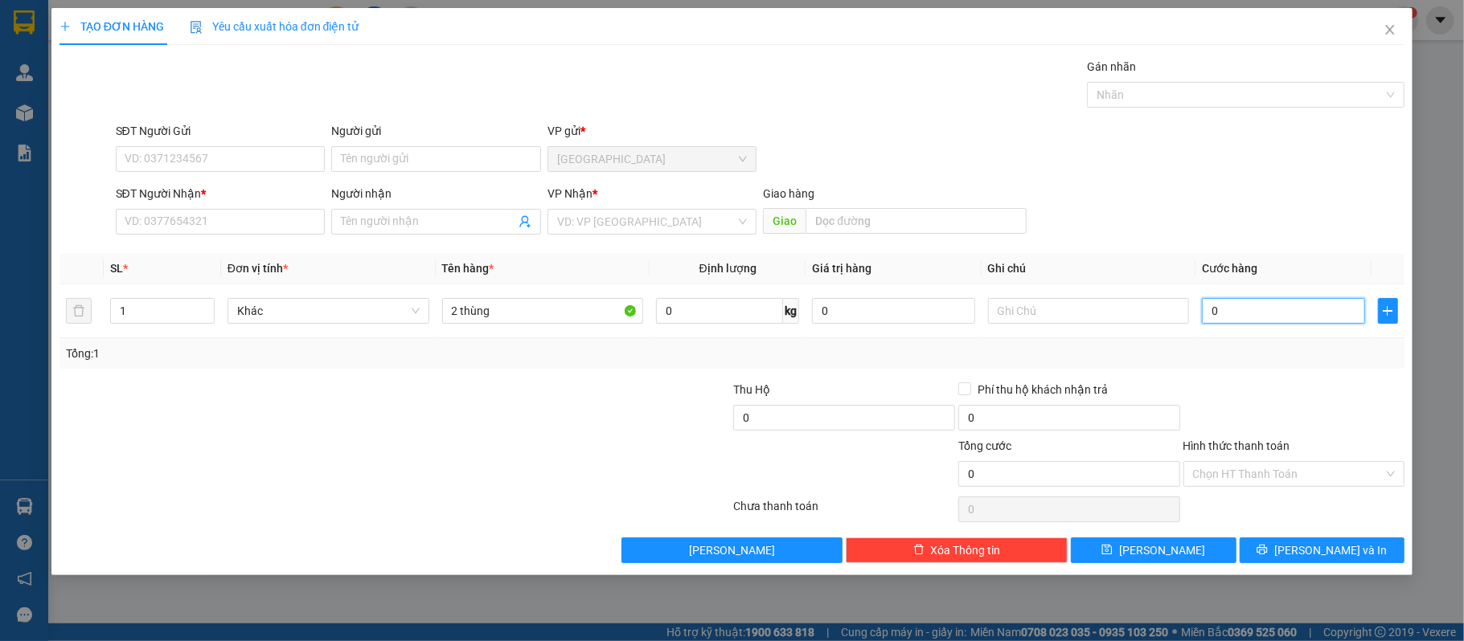
type input "10"
type input "100"
type input "1.000"
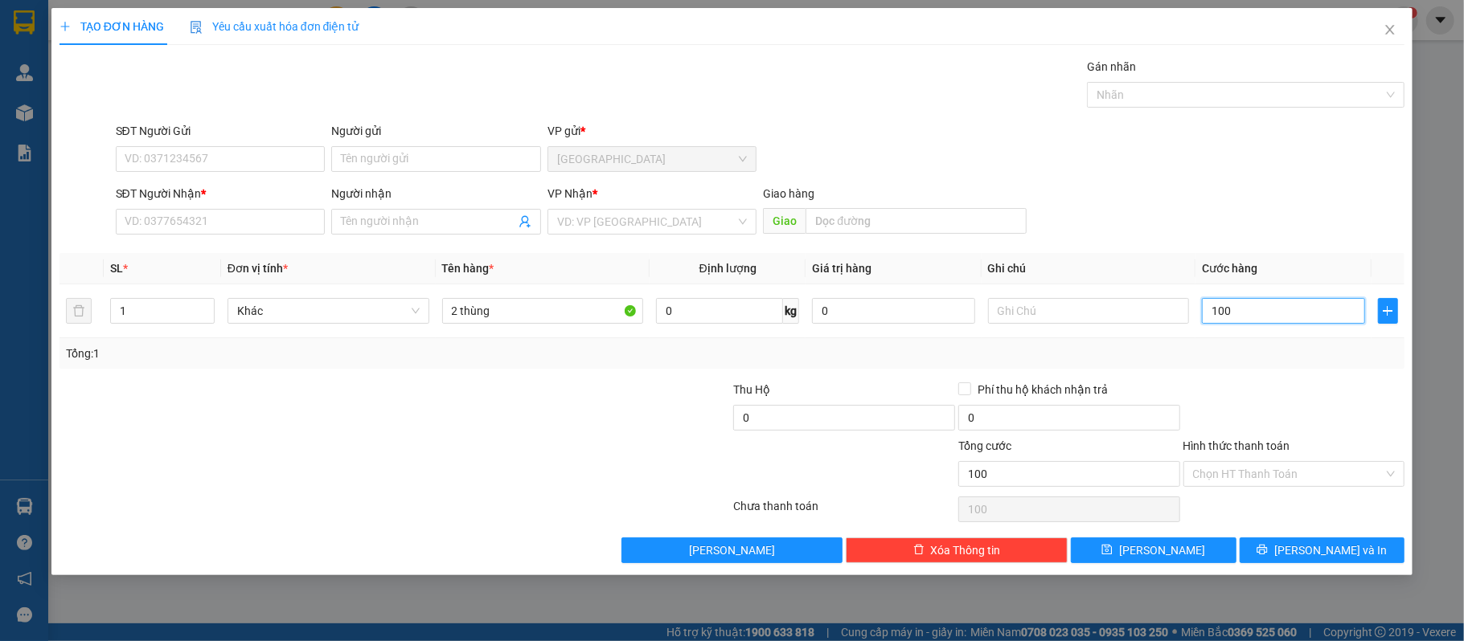
type input "1.000"
type input "10.000"
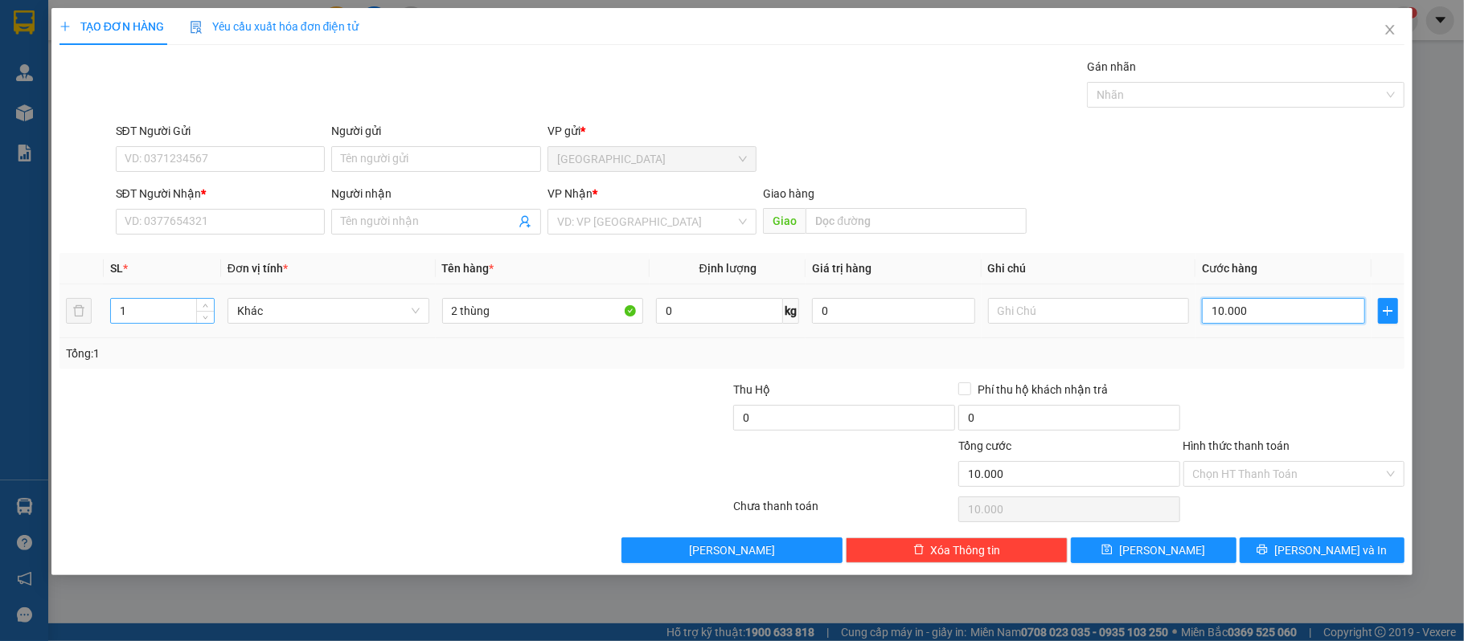
type input "10.000"
click at [175, 307] on input "1" at bounding box center [162, 311] width 103 height 24
type input "2"
click at [1287, 318] on input "10.000" at bounding box center [1283, 311] width 162 height 26
type input "100.000"
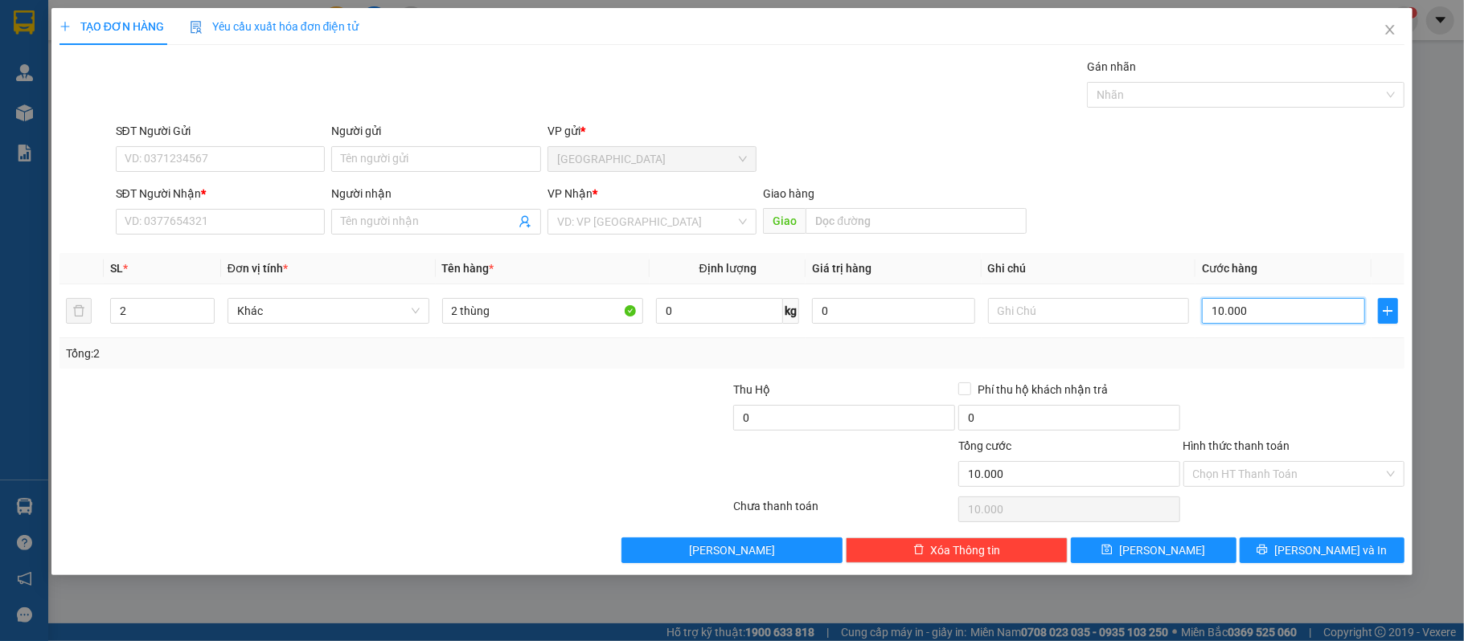
type input "100.000"
click at [226, 210] on input "SĐT Người Nhận *" at bounding box center [221, 222] width 210 height 26
click at [395, 223] on input "Người nhận" at bounding box center [428, 222] width 174 height 18
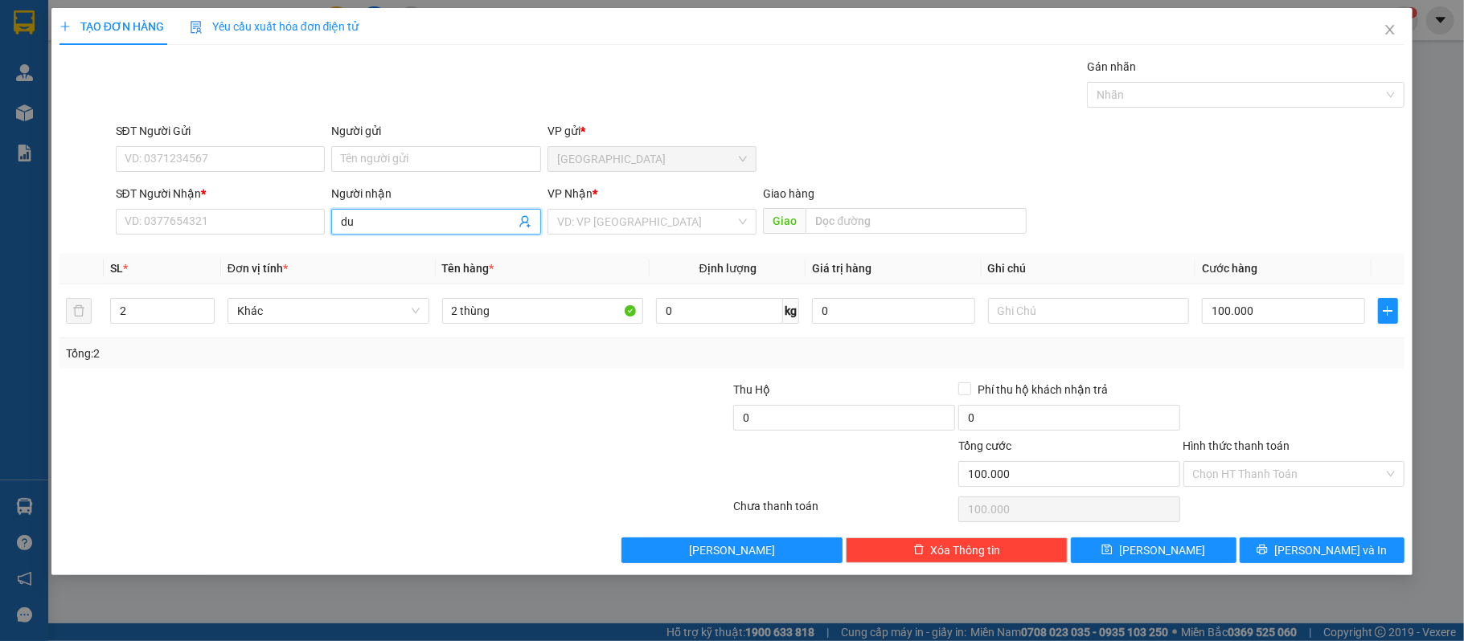
type input "d"
click at [271, 238] on div "SĐT Người Nhận * VD: 0377654321" at bounding box center [221, 213] width 210 height 56
click at [272, 216] on input "SĐT Người Nhận *" at bounding box center [221, 222] width 210 height 26
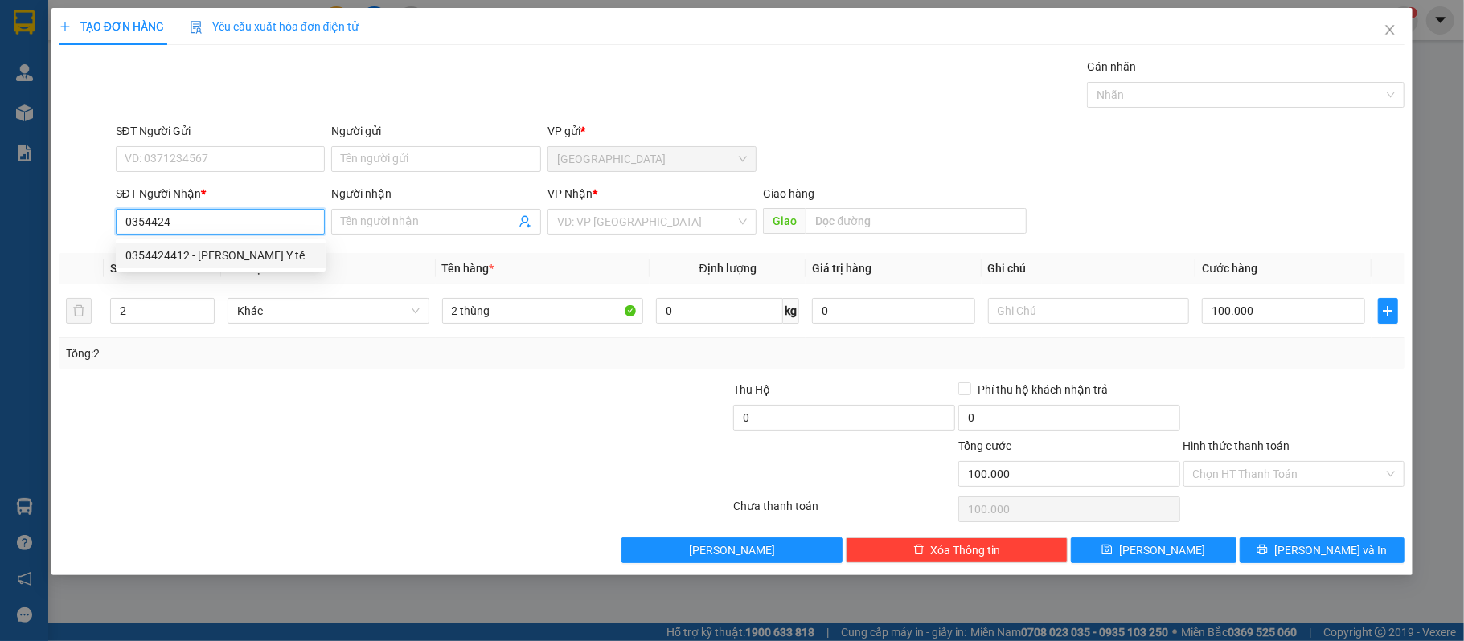
click at [223, 260] on div "0354424412 - trung tâm Y tế" at bounding box center [220, 256] width 190 height 18
type input "0354424412"
type input "trung tâm Y tế"
type input "0354424412"
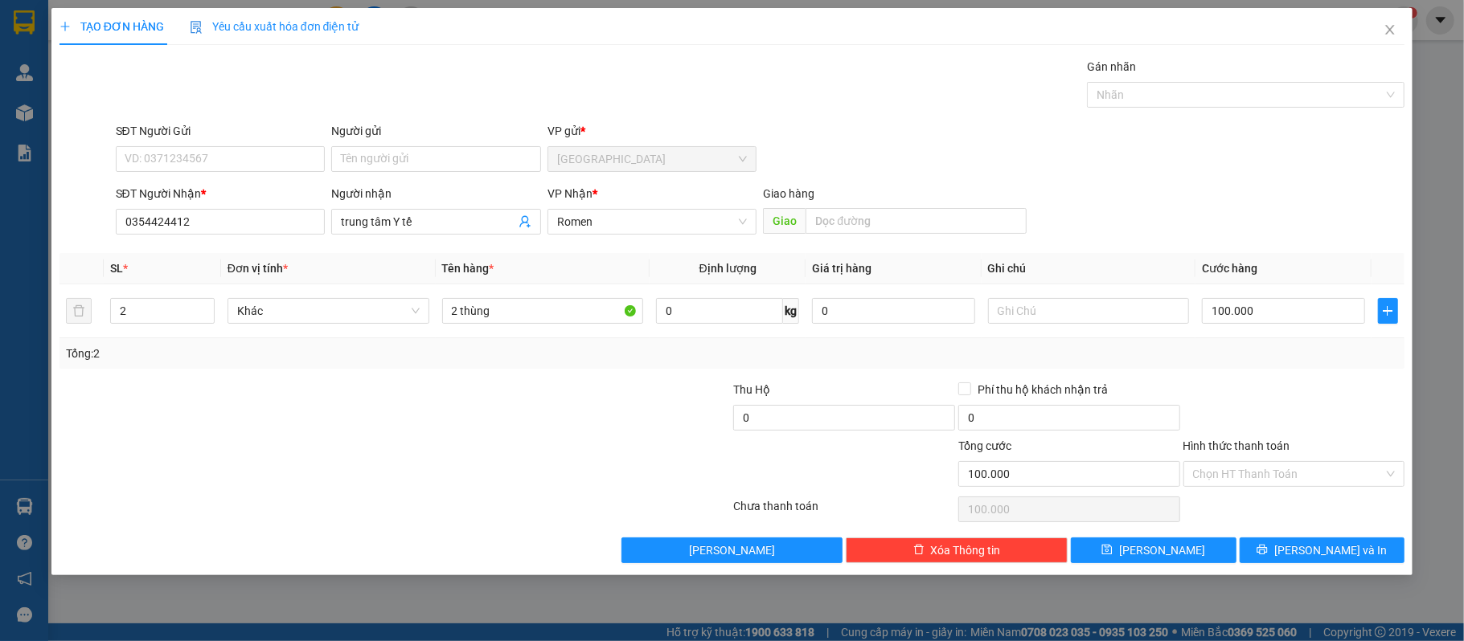
click at [1325, 458] on div "Hình thức thanh toán" at bounding box center [1294, 449] width 222 height 24
click at [1316, 476] on input "Hình thức thanh toán" at bounding box center [1288, 474] width 191 height 24
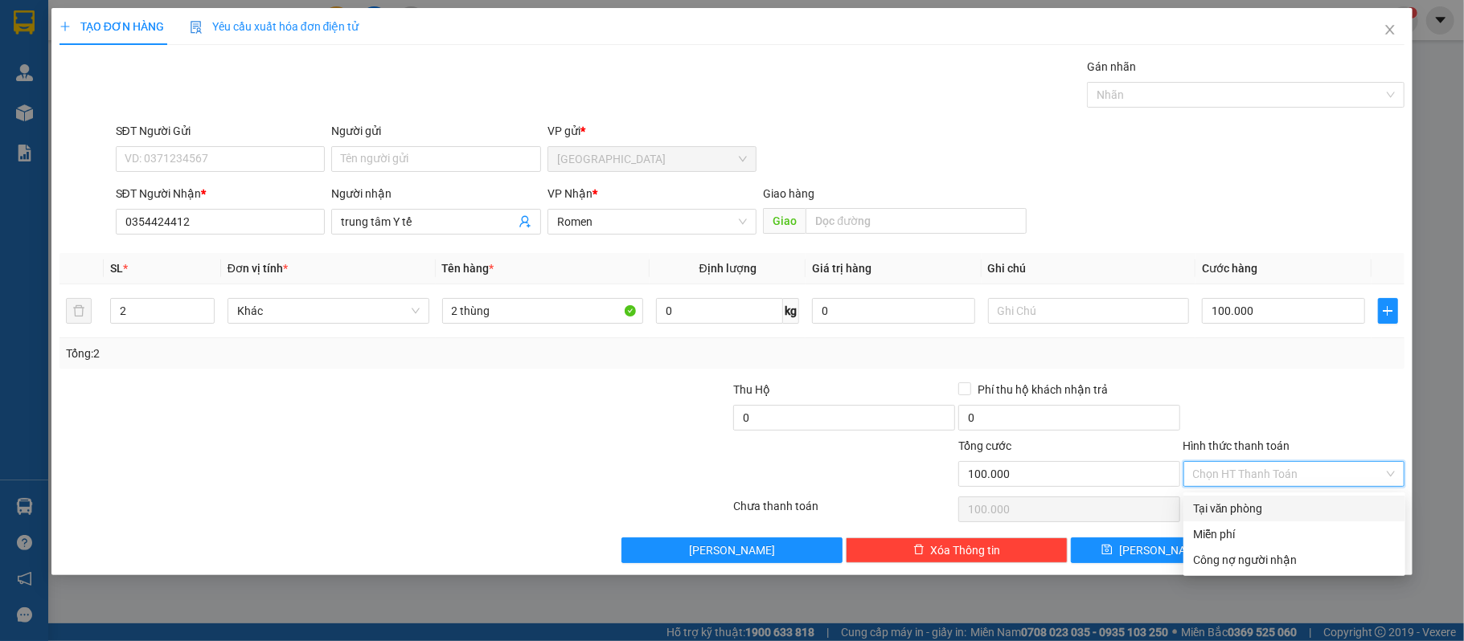
click at [1297, 509] on div "Tại văn phòng" at bounding box center [1294, 509] width 203 height 18
type input "0"
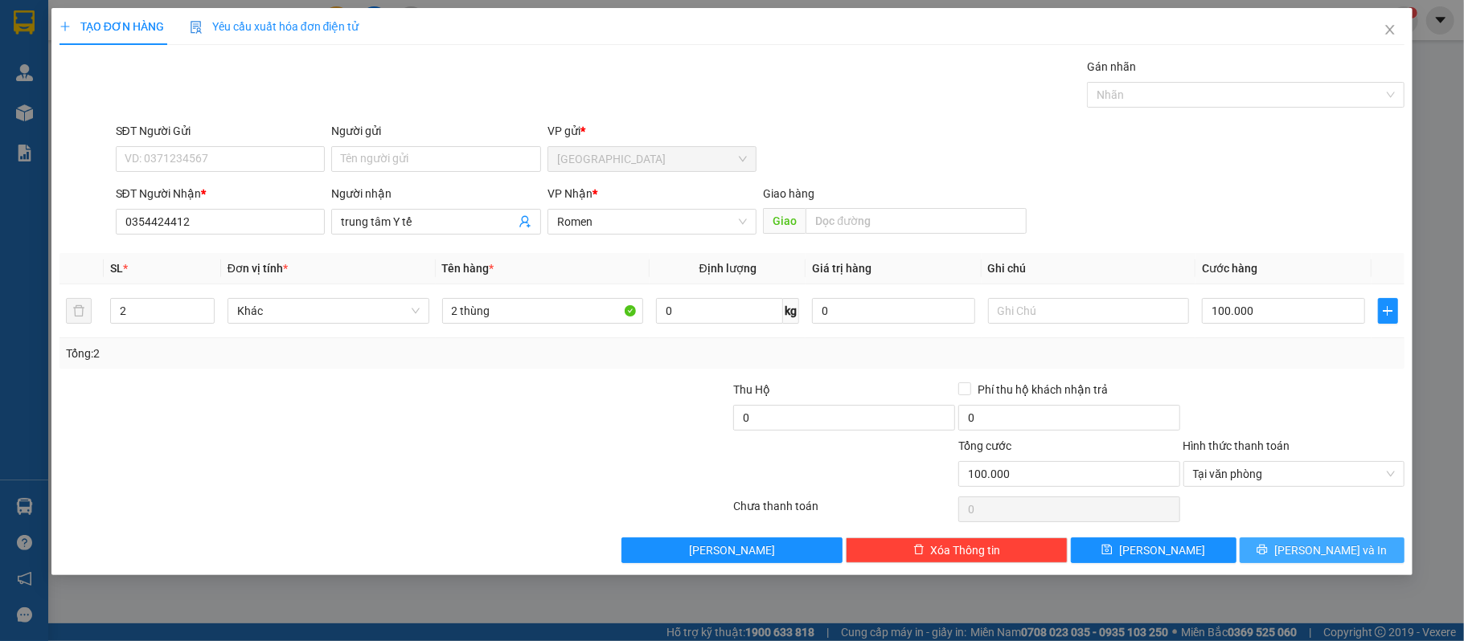
click at [1302, 556] on button "[PERSON_NAME] và In" at bounding box center [1322, 551] width 166 height 26
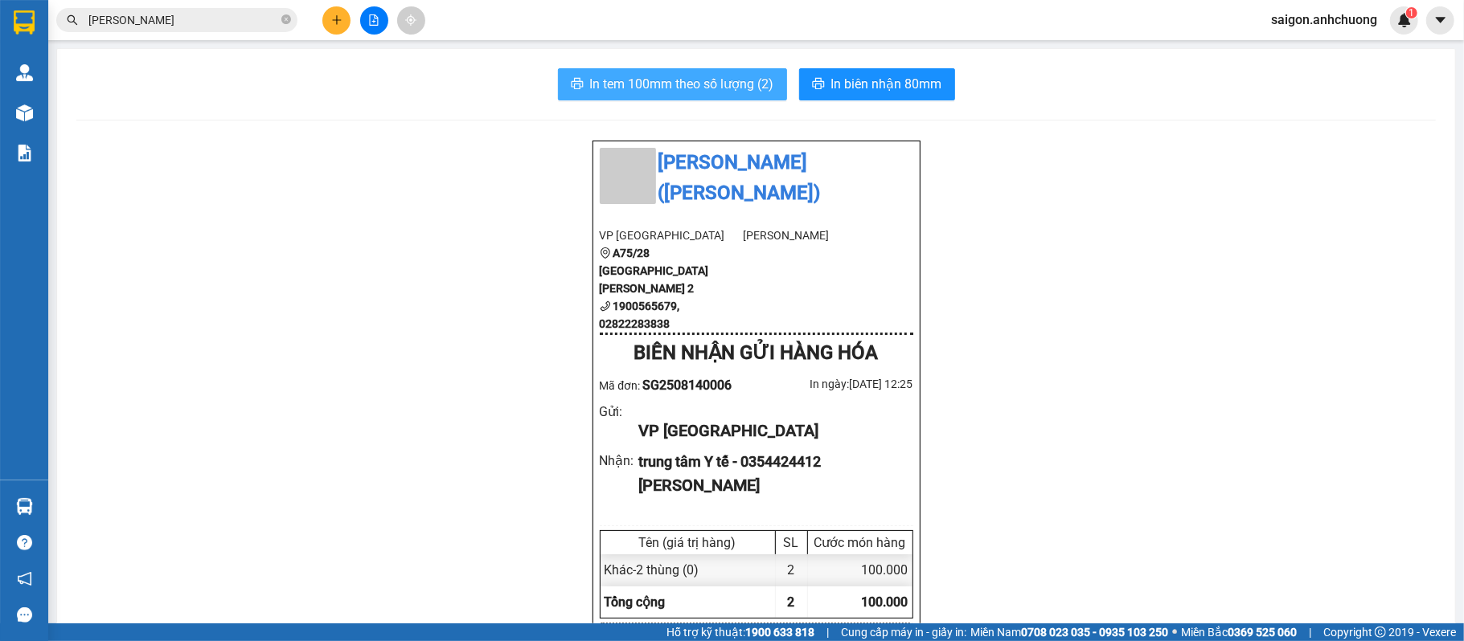
click at [720, 72] on button "In tem 100mm theo số lượng (2)" at bounding box center [672, 84] width 229 height 32
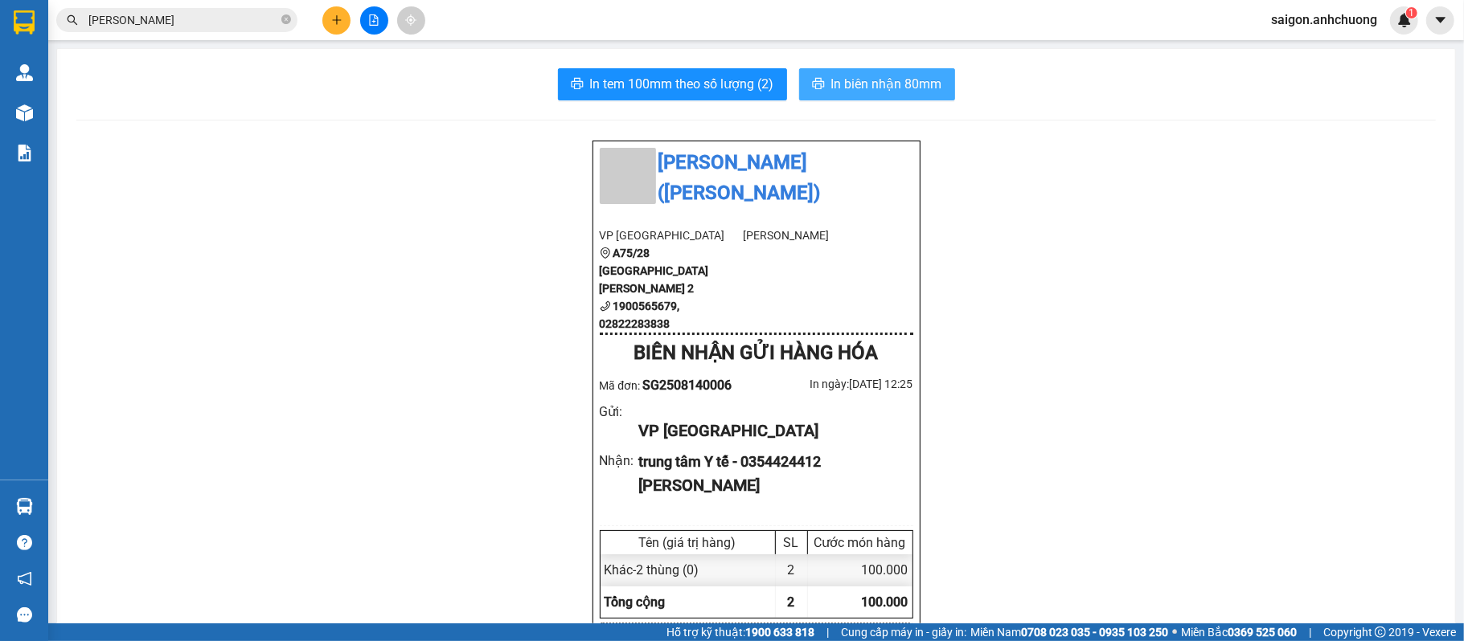
click at [876, 96] on button "In biên nhận 80mm" at bounding box center [877, 84] width 156 height 32
click at [341, 14] on icon "plus" at bounding box center [336, 19] width 11 height 11
